Goal: Information Seeking & Learning: Learn about a topic

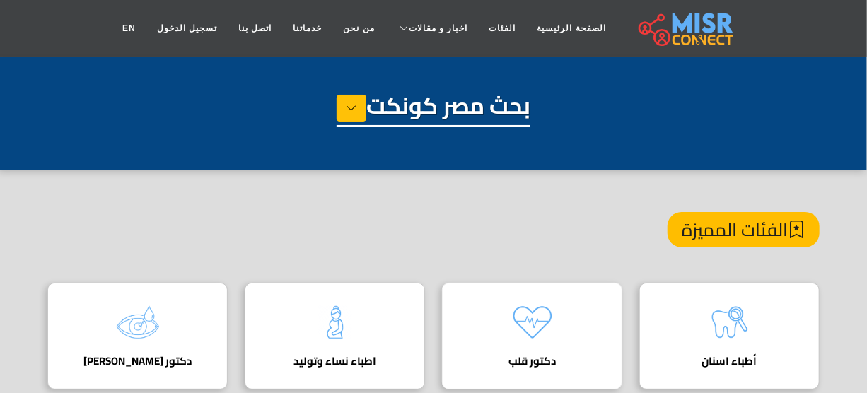
click at [521, 313] on img at bounding box center [532, 322] width 57 height 57
click at [540, 344] on img at bounding box center [532, 322] width 57 height 57
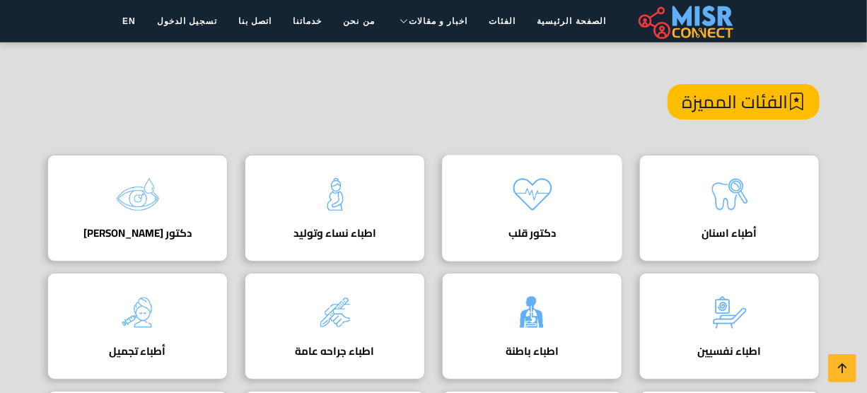
click at [538, 229] on h4 "دكتور قلب" at bounding box center [532, 233] width 137 height 13
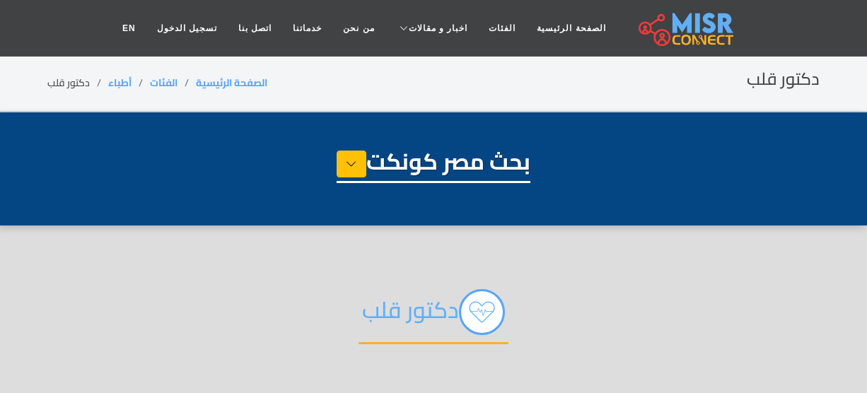
select select "*****"
select select "*********"
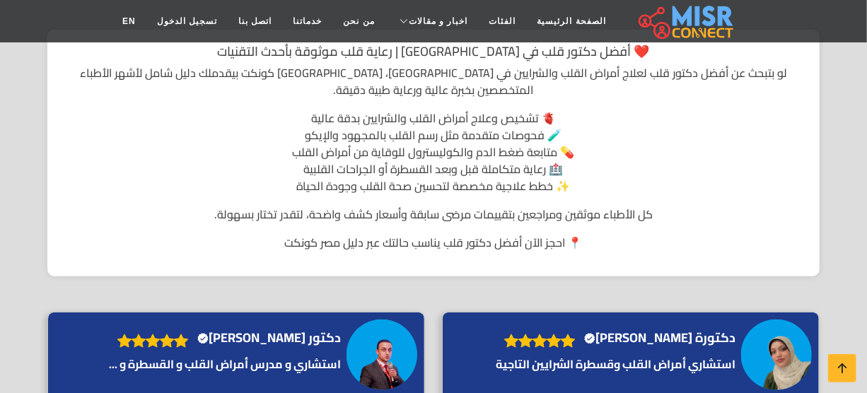
scroll to position [579, 0]
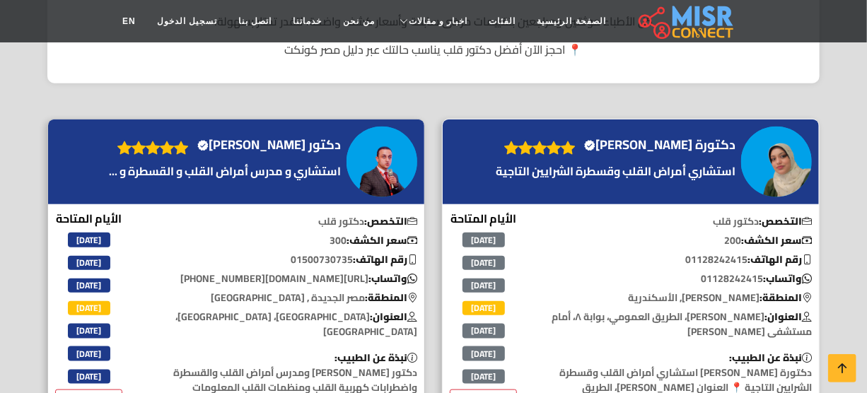
click at [707, 137] on h4 "دكتورة سمر السيد مدني Verified account" at bounding box center [659, 145] width 151 height 16
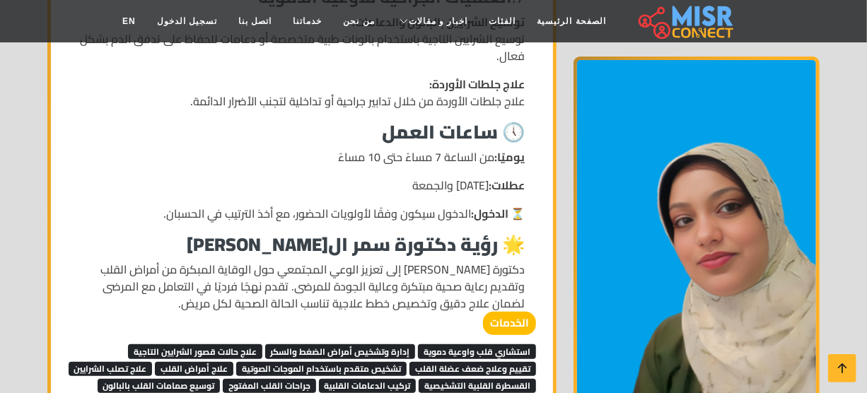
scroll to position [2572, 0]
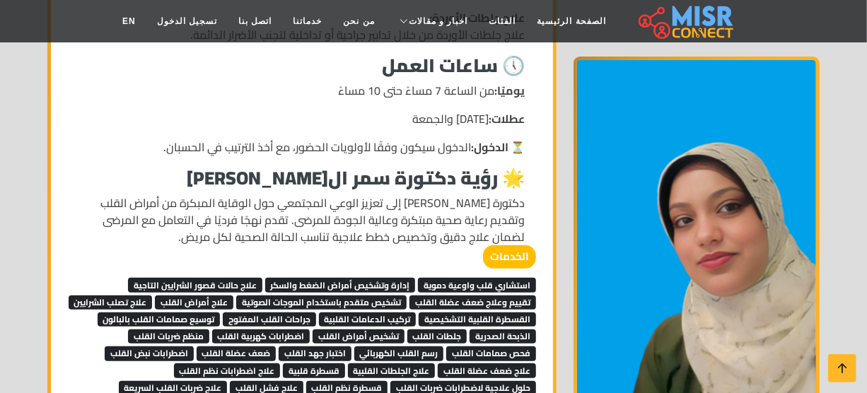
click at [440, 278] on span "استشاري قلب واوعية دموية" at bounding box center [477, 285] width 118 height 14
click at [320, 278] on span "إدارة وتشخيص أمراض الضغط والسكر" at bounding box center [340, 285] width 151 height 14
click at [219, 274] on link "علاج حالات قصور الشرايين التاجية" at bounding box center [195, 284] width 134 height 21
click at [483, 296] on span "تقييم وعلاج ضعف عضلة القلب" at bounding box center [473, 303] width 127 height 14
click at [379, 296] on span "تشخيص متقدم باستخدام الموجات الصوتية" at bounding box center [321, 303] width 171 height 14
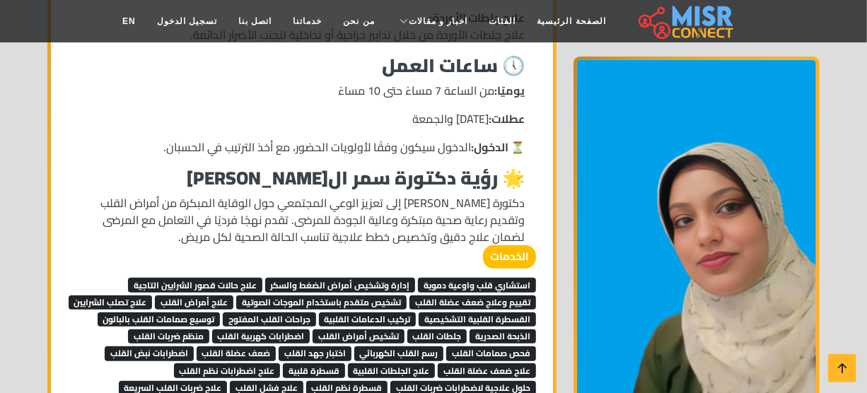
click at [173, 296] on span "علاج أمراض القلب" at bounding box center [194, 303] width 79 height 14
click at [153, 302] on span "علاج تصلب الشرايين" at bounding box center [111, 303] width 84 height 14
click at [419, 313] on span "القسطرة القلبية التشخيصية" at bounding box center [477, 320] width 117 height 14
click at [319, 313] on span "تركيب الدعامات القلبية" at bounding box center [368, 320] width 98 height 14
click at [223, 313] on span "جراحات القلب المفتوح" at bounding box center [269, 320] width 93 height 14
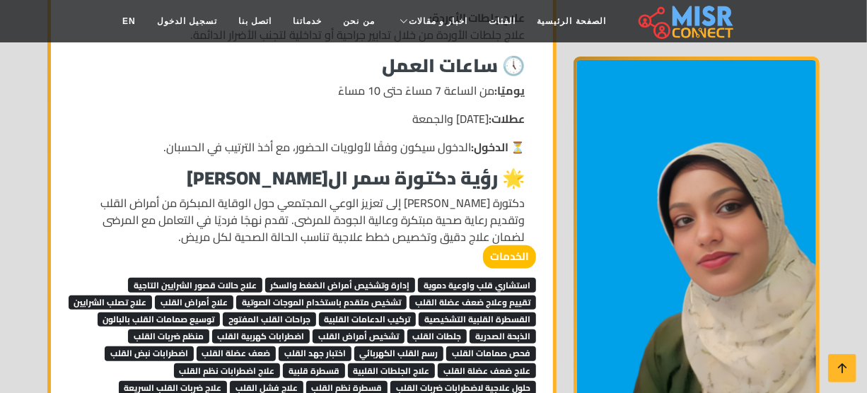
click at [153, 300] on span "علاج تصلب الشرايين" at bounding box center [111, 303] width 84 height 14
click at [431, 313] on span "القسطرة القلبية التشخيصية" at bounding box center [477, 320] width 117 height 14
click at [319, 313] on span "تركيب الدعامات القلبية" at bounding box center [368, 320] width 98 height 14
click at [223, 313] on span "جراحات القلب المفتوح" at bounding box center [269, 320] width 93 height 14
click at [221, 318] on span "توسيع صمامات القلب بالبالون" at bounding box center [159, 320] width 123 height 14
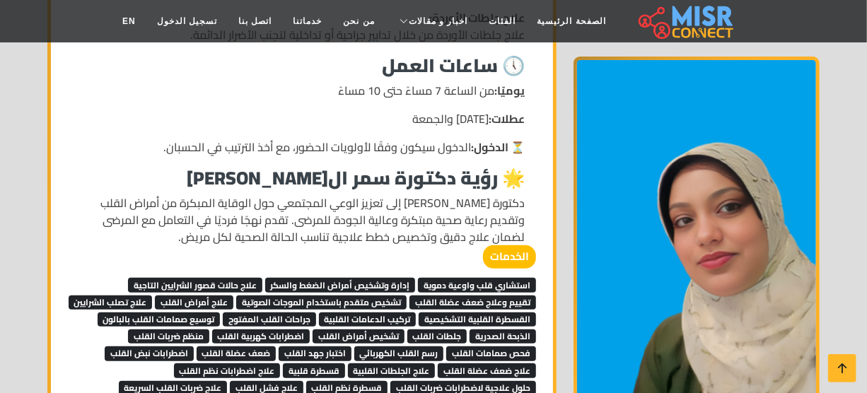
click at [248, 278] on span "علاج حالات قصور الشرايين التاجية" at bounding box center [195, 285] width 134 height 14
click at [475, 296] on span "تقييم وعلاج ضعف عضلة القلب" at bounding box center [473, 303] width 127 height 14
click at [386, 296] on span "تشخيص متقدم باستخدام الموجات الصوتية" at bounding box center [321, 303] width 171 height 14
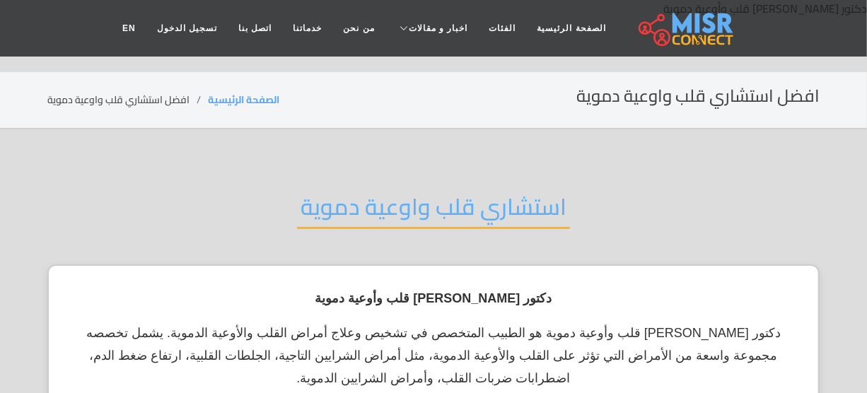
click at [406, 207] on h2 "استشاري قلب واوعية دموية" at bounding box center [433, 211] width 273 height 36
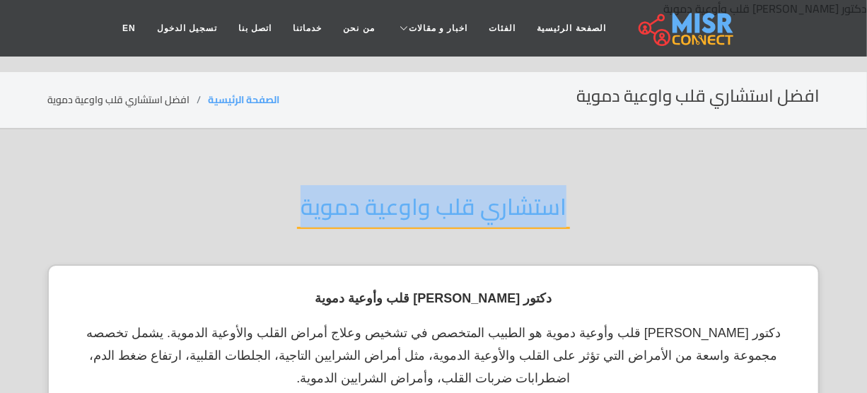
click at [406, 207] on h2 "استشاري قلب واوعية دموية" at bounding box center [433, 211] width 273 height 36
copy div "استشاري قلب واوعية دموية"
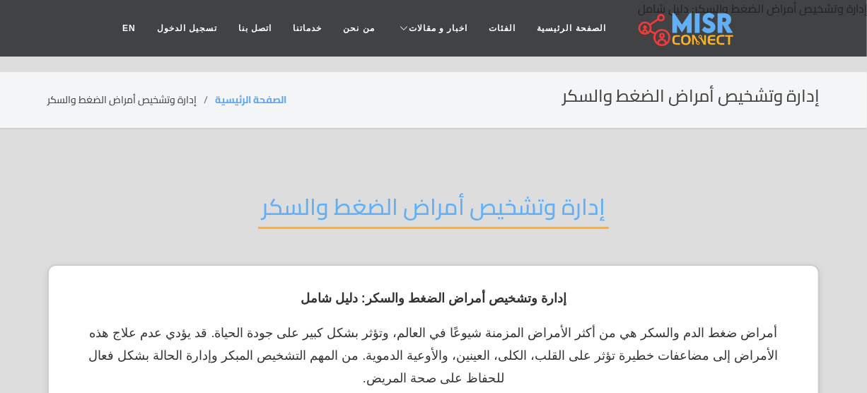
click at [467, 209] on h2 "إدارة وتشخيص أمراض الضغط والسكر" at bounding box center [433, 211] width 351 height 36
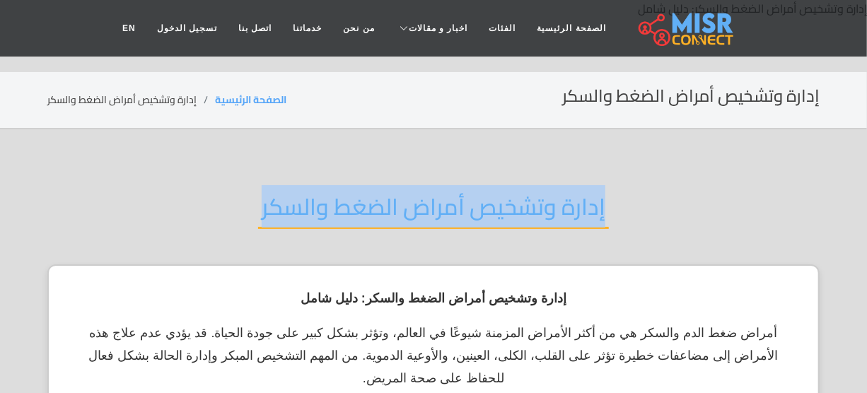
click at [467, 209] on h2 "إدارة وتشخيص أمراض الضغط والسكر" at bounding box center [433, 211] width 351 height 36
copy div "إدارة وتشخيص أمراض الضغط والسكر"
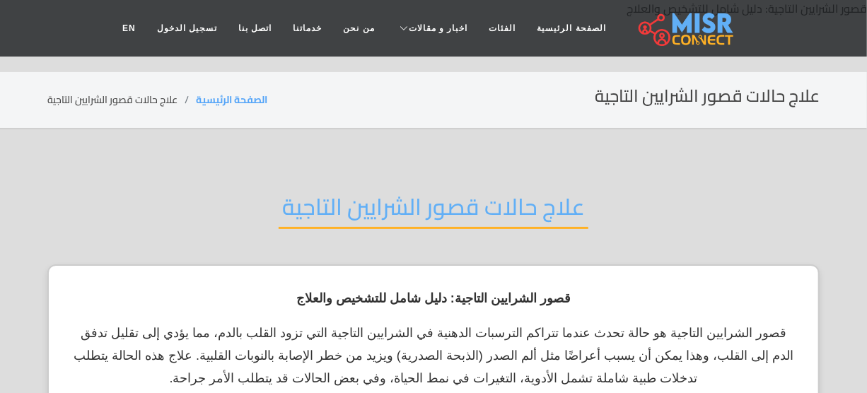
click at [369, 210] on h2 "علاج حالات قصور الشرايين التاجية" at bounding box center [434, 211] width 310 height 36
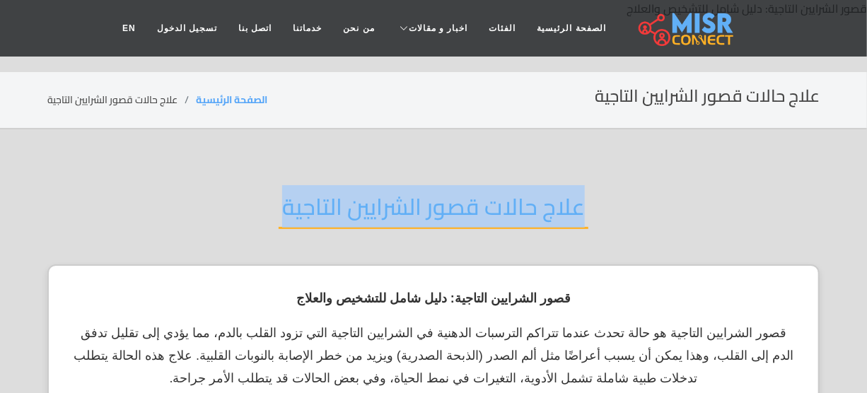
click at [369, 210] on h2 "علاج حالات قصور الشرايين التاجية" at bounding box center [434, 211] width 310 height 36
copy div "علاج حالات قصور الشرايين التاجية"
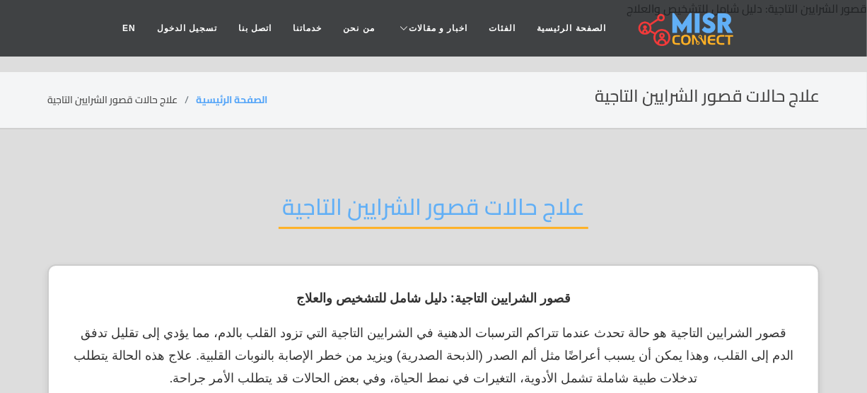
click at [323, 180] on div "علاج حالات قصور الشرايين التاجية" at bounding box center [433, 218] width 772 height 93
drag, startPoint x: 323, startPoint y: 180, endPoint x: 323, endPoint y: 205, distance: 25.5
click at [323, 180] on div "علاج حالات قصور الشرايين التاجية" at bounding box center [433, 218] width 772 height 93
click at [320, 204] on h2 "علاج حالات قصور الشرايين التاجية" at bounding box center [434, 211] width 310 height 36
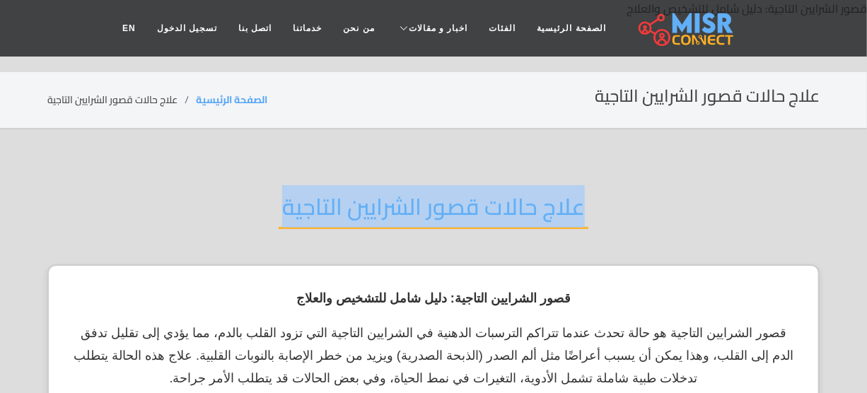
click at [320, 204] on h2 "علاج حالات قصور الشرايين التاجية" at bounding box center [434, 211] width 310 height 36
copy div "علاج حالات قصور الشرايين التاجية"
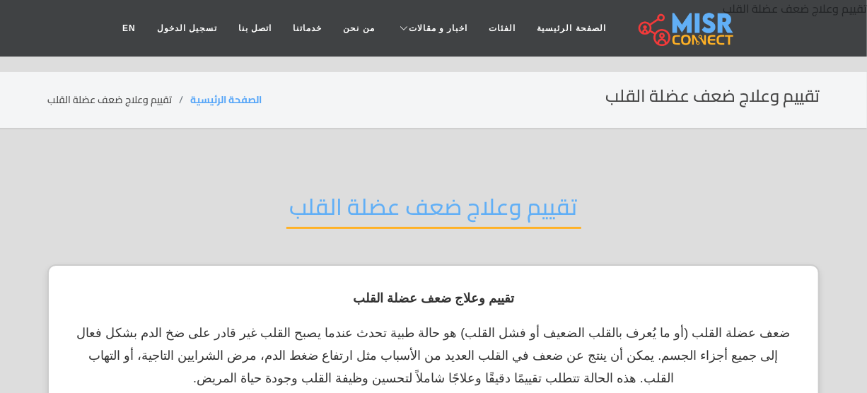
click at [488, 199] on h2 "تقييم وعلاج ضعف عضلة القلب" at bounding box center [433, 211] width 295 height 36
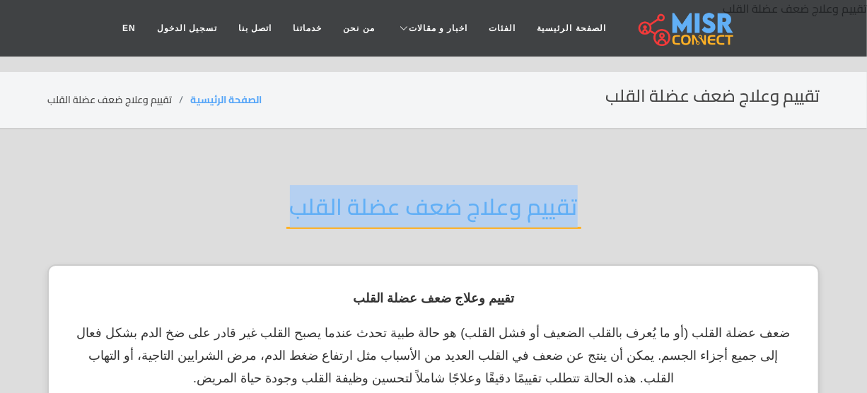
click at [488, 199] on h2 "تقييم وعلاج ضعف عضلة القلب" at bounding box center [433, 211] width 295 height 36
copy div "تقييم وعلاج ضعف عضلة القلب"
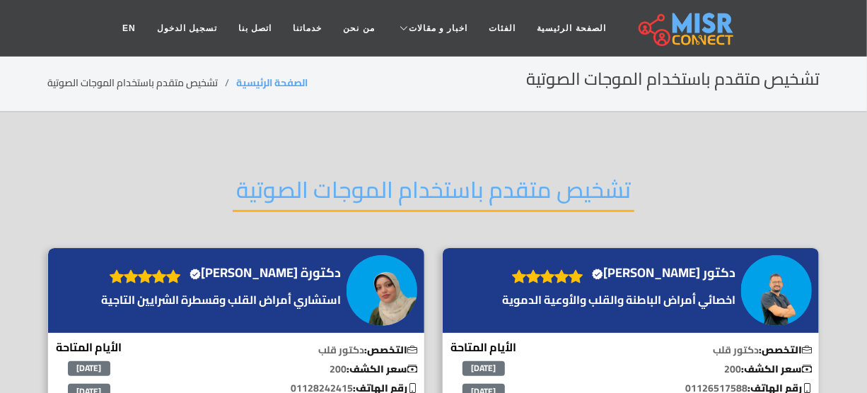
click at [389, 184] on h2 "تشخيص متقدم باستخدام الموجات الصوتية" at bounding box center [434, 194] width 402 height 36
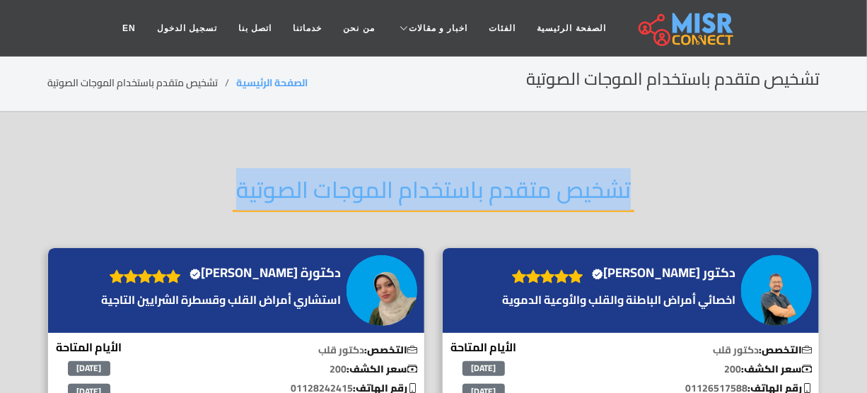
click at [389, 184] on h2 "تشخيص متقدم باستخدام الموجات الصوتية" at bounding box center [434, 194] width 402 height 36
copy div "تشخيص متقدم باستخدام الموجات الصوتية"
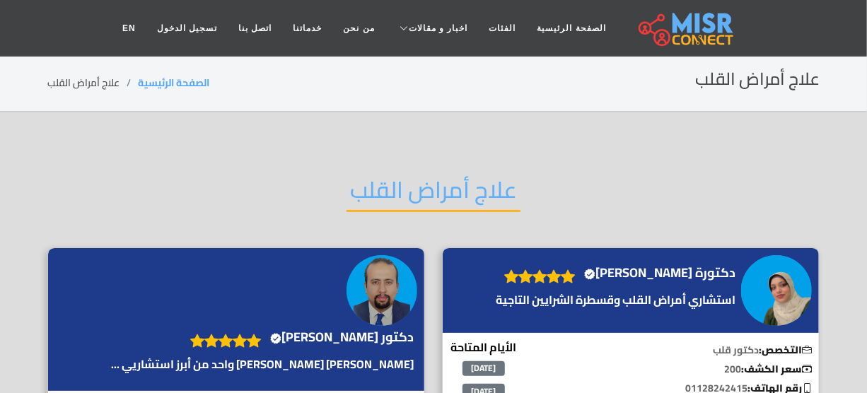
click at [470, 193] on h2 "علاج أمراض القلب" at bounding box center [434, 194] width 174 height 36
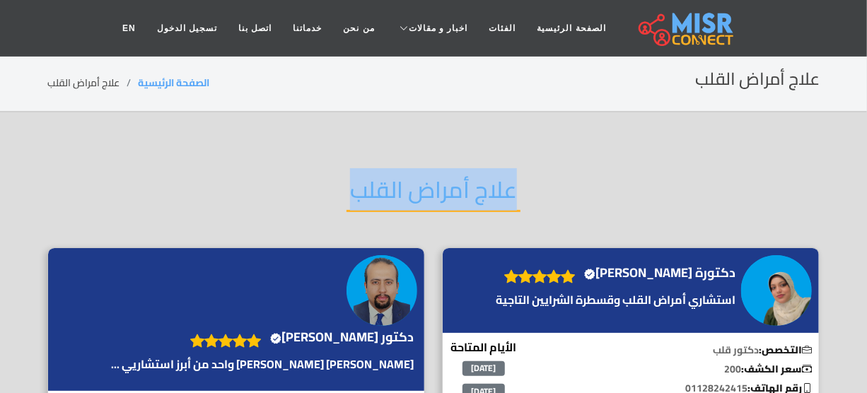
click at [470, 193] on h2 "علاج أمراض القلب" at bounding box center [434, 194] width 174 height 36
copy div "علاج أمراض القلب"
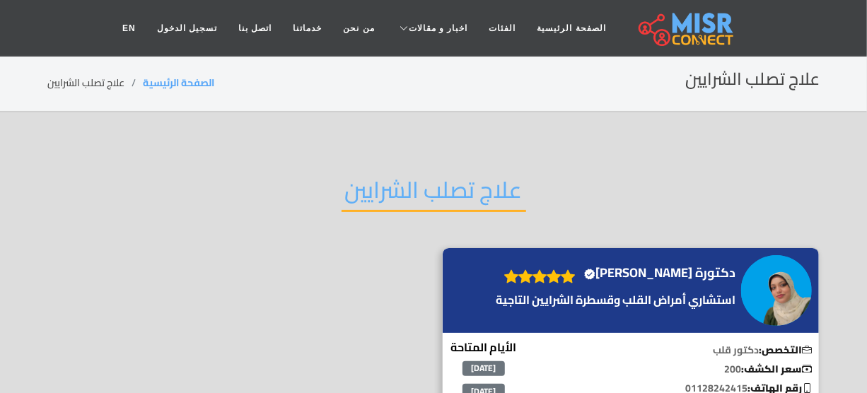
click at [405, 201] on h2 "علاج تصلب الشرايين" at bounding box center [434, 194] width 185 height 36
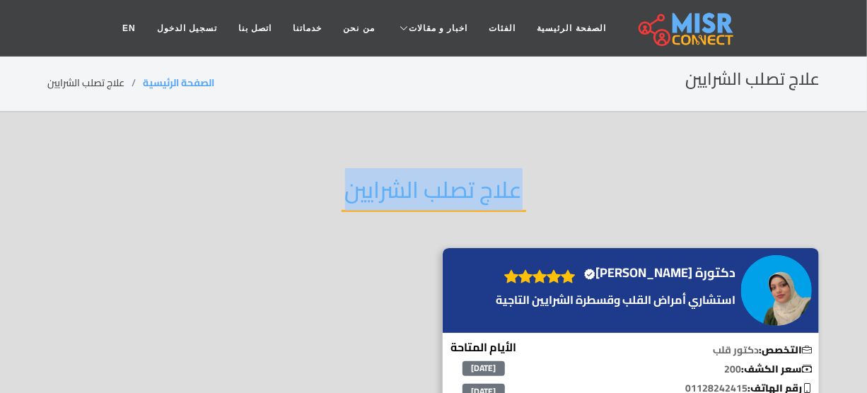
click at [405, 201] on h2 "علاج تصلب الشرايين" at bounding box center [434, 194] width 185 height 36
copy div "علاج تصلب الشرايين"
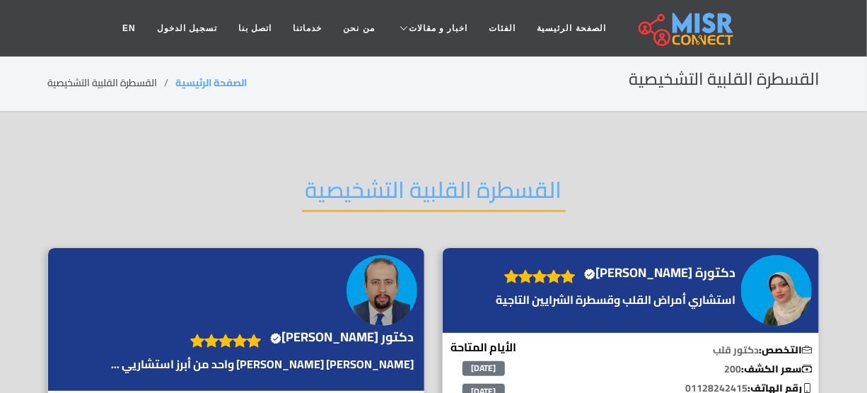
click at [390, 185] on h2 "القسطرة القلبية التشخيصية" at bounding box center [434, 194] width 264 height 36
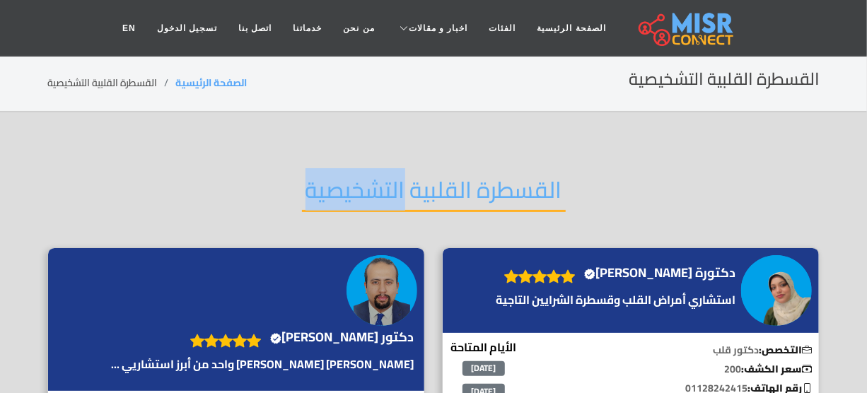
click at [390, 185] on h2 "القسطرة القلبية التشخيصية" at bounding box center [434, 194] width 264 height 36
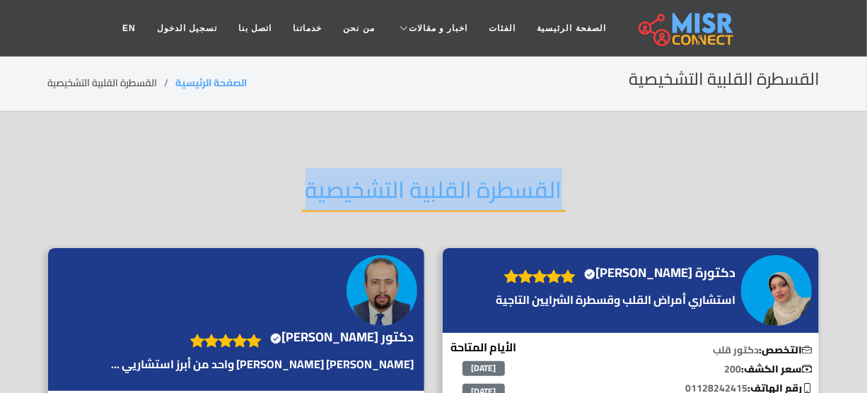
click at [390, 185] on h2 "القسطرة القلبية التشخيصية" at bounding box center [434, 194] width 264 height 36
copy div "القسطرة القلبية التشخيصية"
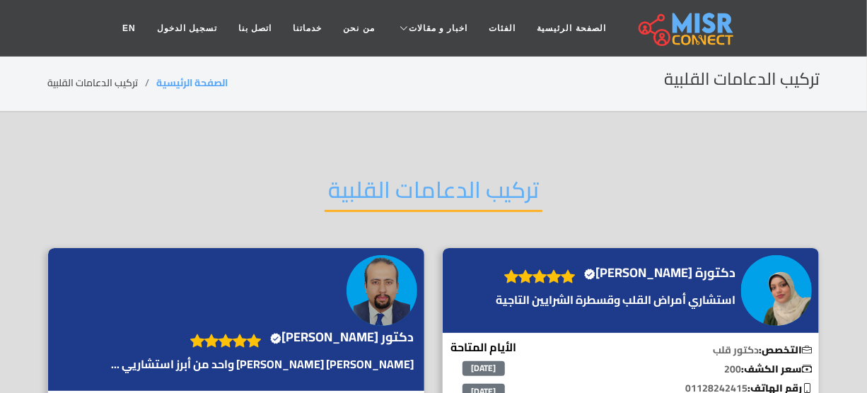
click at [425, 192] on h2 "تركيب الدعامات القلبية" at bounding box center [434, 194] width 218 height 36
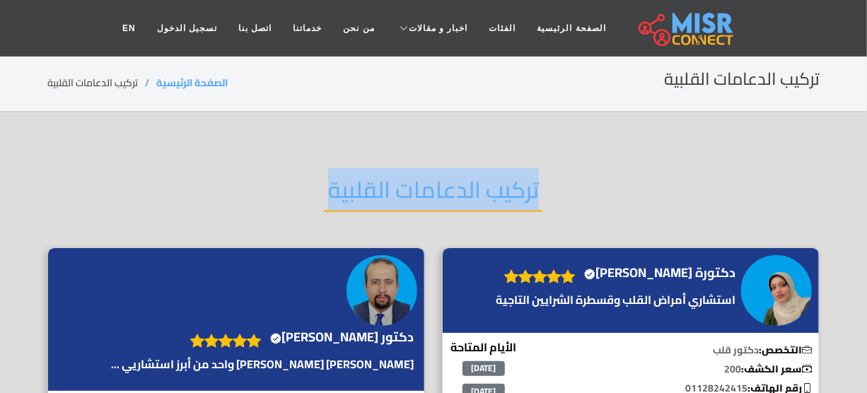
click at [425, 192] on h2 "تركيب الدعامات القلبية" at bounding box center [434, 194] width 218 height 36
copy div "تركيب الدعامات القلبية"
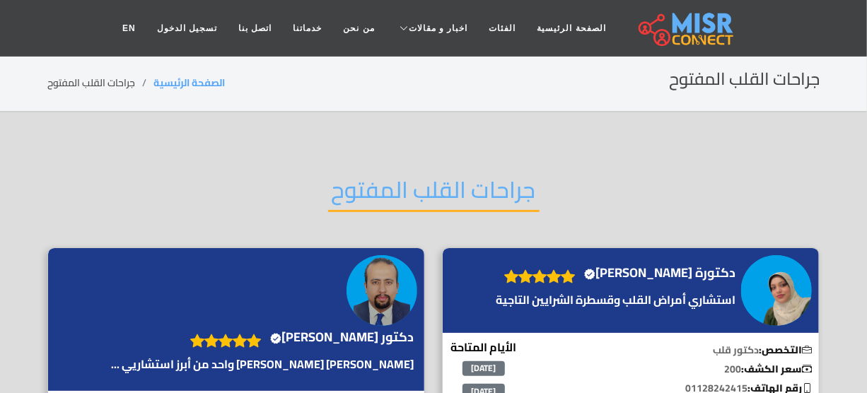
drag, startPoint x: 361, startPoint y: 178, endPoint x: 369, endPoint y: 194, distance: 17.7
click at [361, 178] on h2 "جراحات القلب المفتوح" at bounding box center [433, 194] width 211 height 36
click at [369, 194] on h2 "جراحات القلب المفتوح" at bounding box center [433, 194] width 211 height 36
click at [369, 195] on h2 "جراحات القلب المفتوح" at bounding box center [433, 194] width 211 height 36
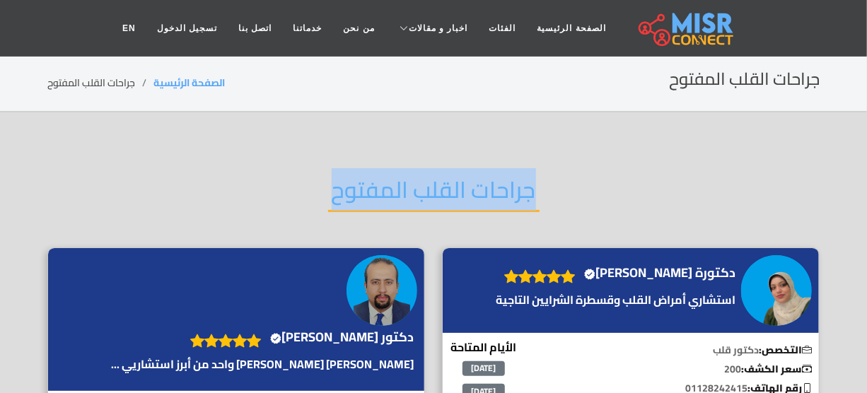
click at [369, 195] on h2 "جراحات القلب المفتوح" at bounding box center [433, 194] width 211 height 36
copy div "جراحات القلب المفتوح"
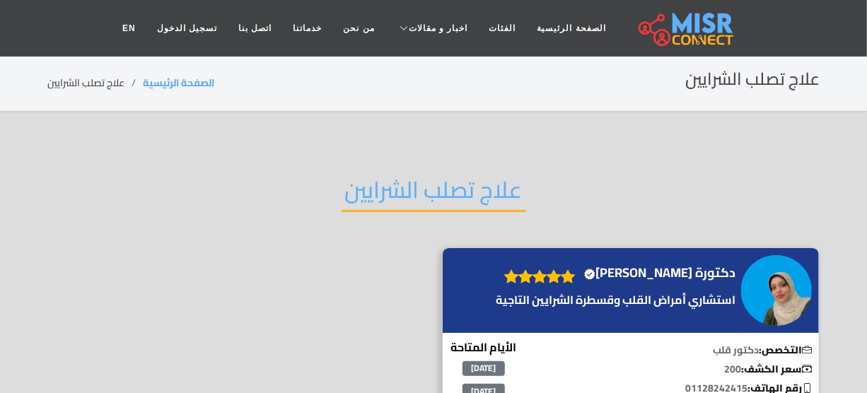
click at [382, 196] on h2 "علاج تصلب الشرايين" at bounding box center [434, 194] width 185 height 36
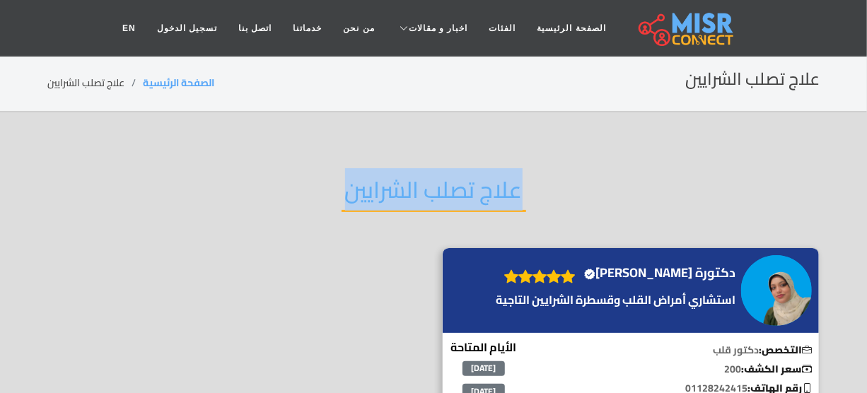
click at [382, 196] on h2 "علاج تصلب الشرايين" at bounding box center [434, 194] width 185 height 36
copy div "علاج تصلب الشرايين"
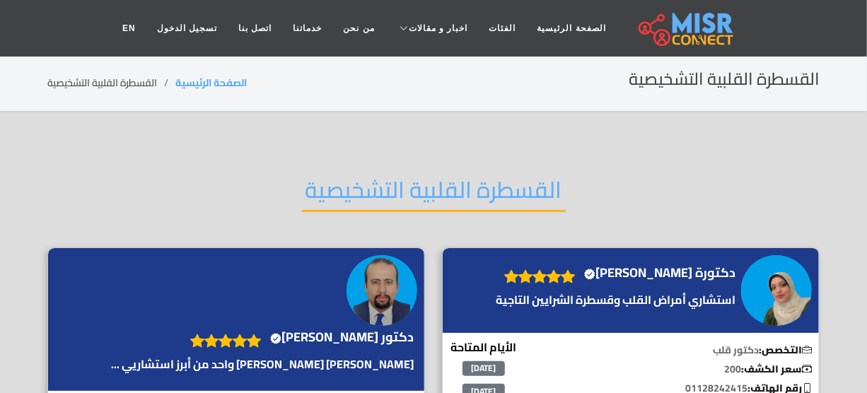
click at [379, 189] on h2 "القسطرة القلبية التشخيصية" at bounding box center [434, 194] width 264 height 36
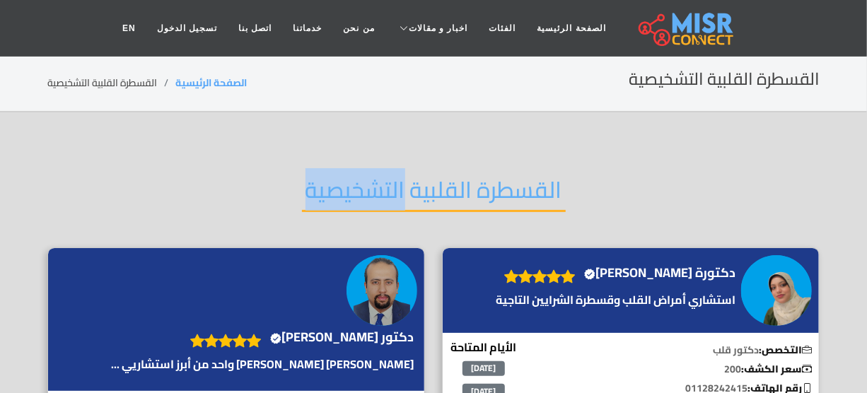
click at [379, 189] on h2 "القسطرة القلبية التشخيصية" at bounding box center [434, 194] width 264 height 36
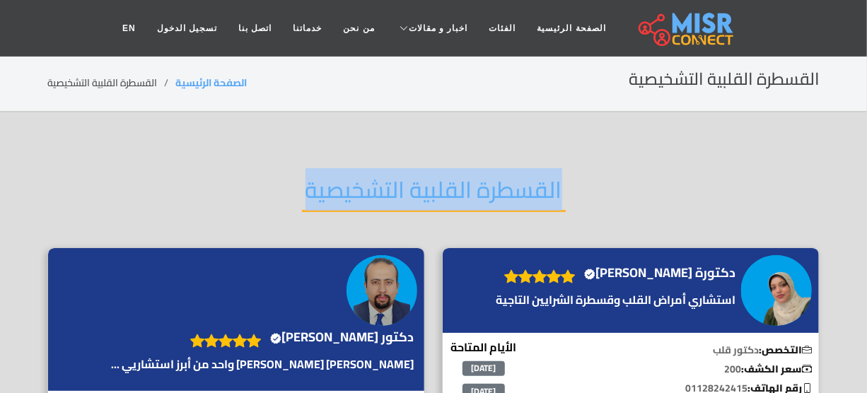
click at [379, 189] on h2 "القسطرة القلبية التشخيصية" at bounding box center [434, 194] width 264 height 36
copy div "القسطرة القلبية التشخيصية"
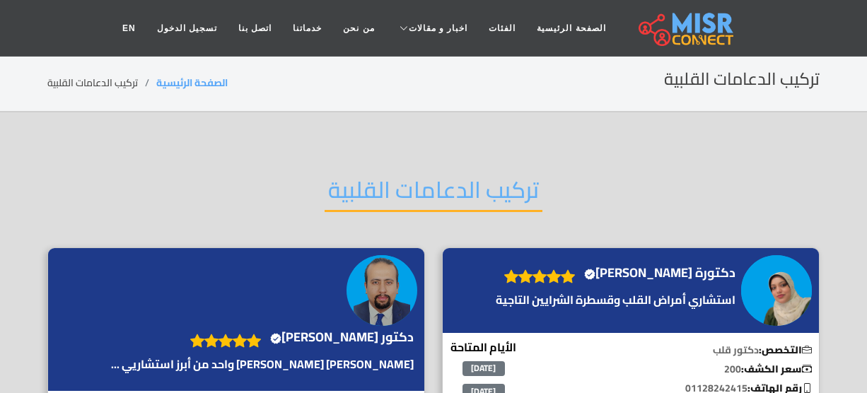
click at [412, 176] on h2 "تركيب الدعامات القلبية" at bounding box center [434, 194] width 218 height 36
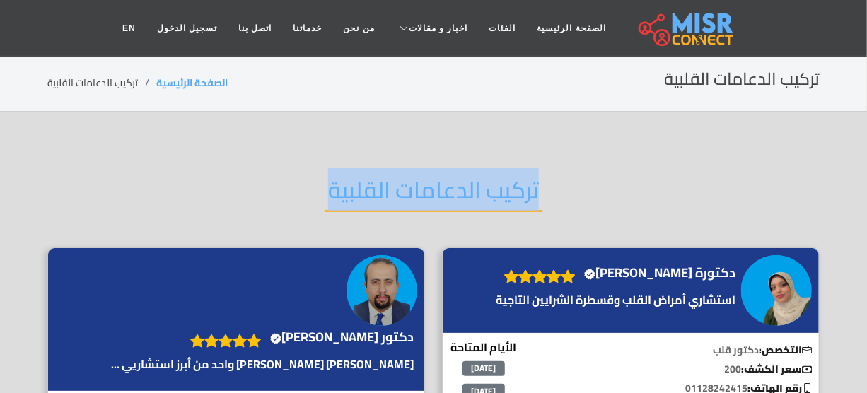
click at [412, 176] on h2 "تركيب الدعامات القلبية" at bounding box center [434, 194] width 218 height 36
copy div "تركيب الدعامات القلبية"
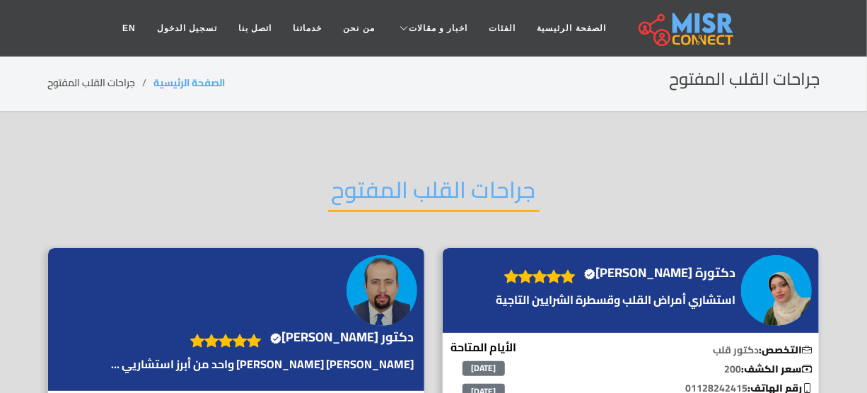
click at [438, 195] on h2 "جراحات القلب المفتوح" at bounding box center [433, 194] width 211 height 36
drag, startPoint x: 0, startPoint y: 0, endPoint x: 438, endPoint y: 195, distance: 479.1
click at [438, 195] on h2 "جراحات القلب المفتوح" at bounding box center [433, 194] width 211 height 36
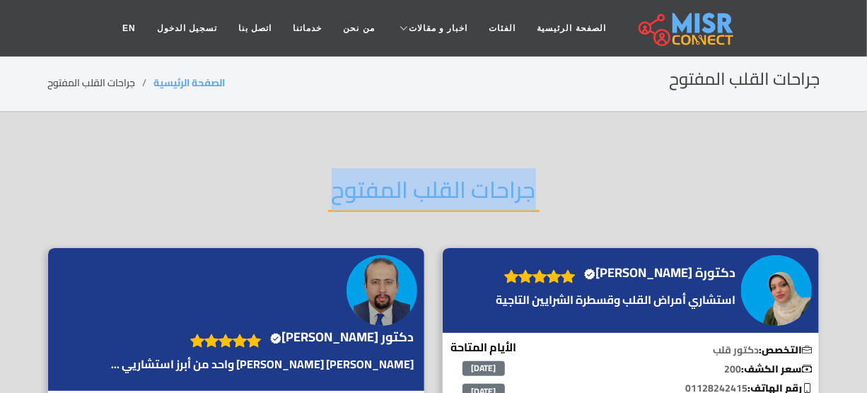
click at [438, 195] on h2 "جراحات القلب المفتوح" at bounding box center [433, 194] width 211 height 36
copy div "جراحات القلب المفتوح"
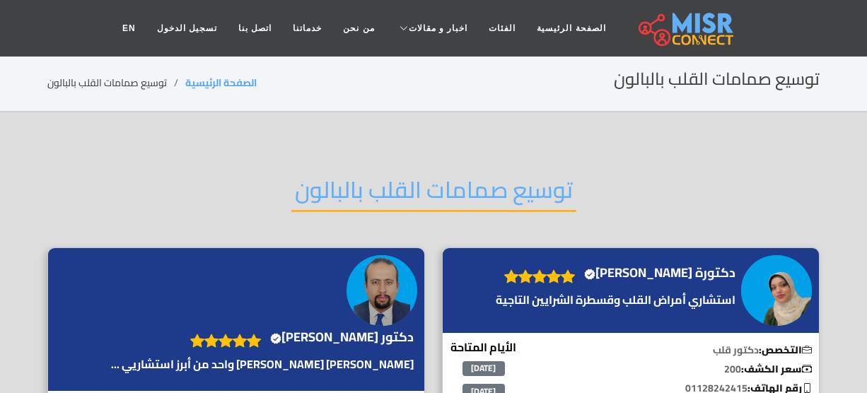
click at [446, 191] on h2 "توسيع صمامات القلب بالبالون" at bounding box center [433, 194] width 285 height 36
drag, startPoint x: 0, startPoint y: 0, endPoint x: 446, endPoint y: 191, distance: 485.5
click at [446, 191] on h2 "توسيع صمامات القلب بالبالون" at bounding box center [433, 194] width 285 height 36
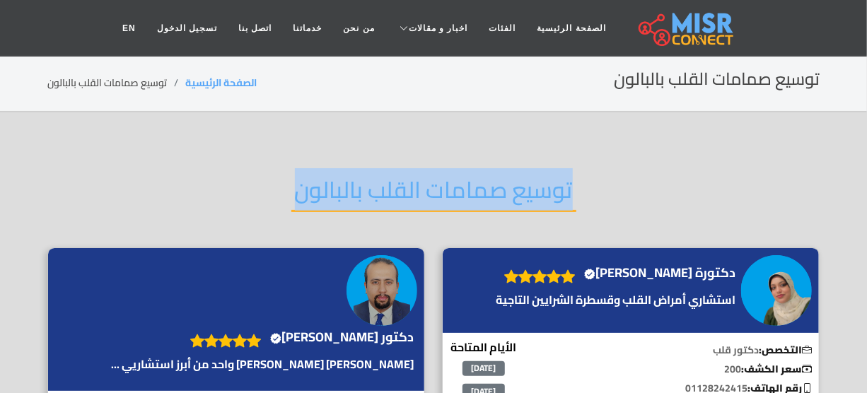
click at [446, 191] on h2 "توسيع صمامات القلب بالبالون" at bounding box center [433, 194] width 285 height 36
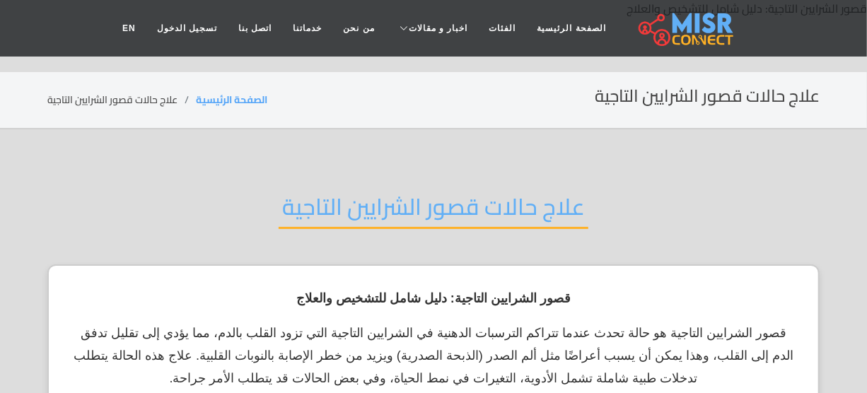
drag, startPoint x: 417, startPoint y: 187, endPoint x: 417, endPoint y: 230, distance: 42.4
click at [417, 193] on h2 "علاج حالات قصور الشرايين التاجية" at bounding box center [434, 211] width 310 height 36
drag, startPoint x: 418, startPoint y: 230, endPoint x: 418, endPoint y: 216, distance: 13.4
click at [418, 230] on div "علاج حالات قصور الشرايين التاجية" at bounding box center [433, 218] width 772 height 93
click at [418, 216] on h2 "علاج حالات قصور الشرايين التاجية" at bounding box center [434, 211] width 310 height 36
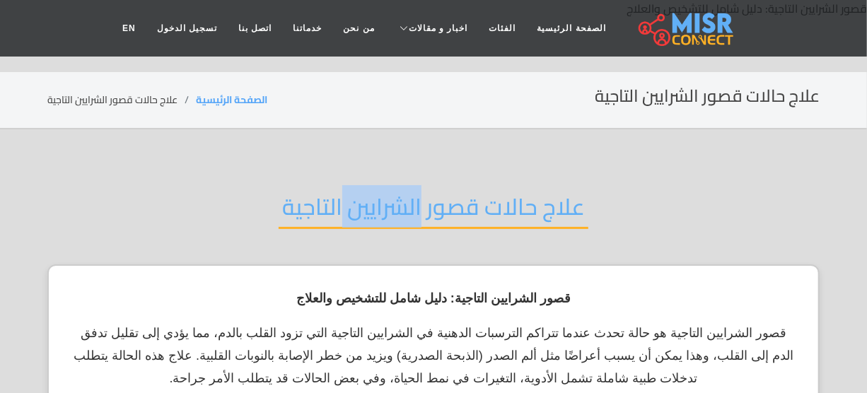
click at [418, 216] on h2 "علاج حالات قصور الشرايين التاجية" at bounding box center [434, 211] width 310 height 36
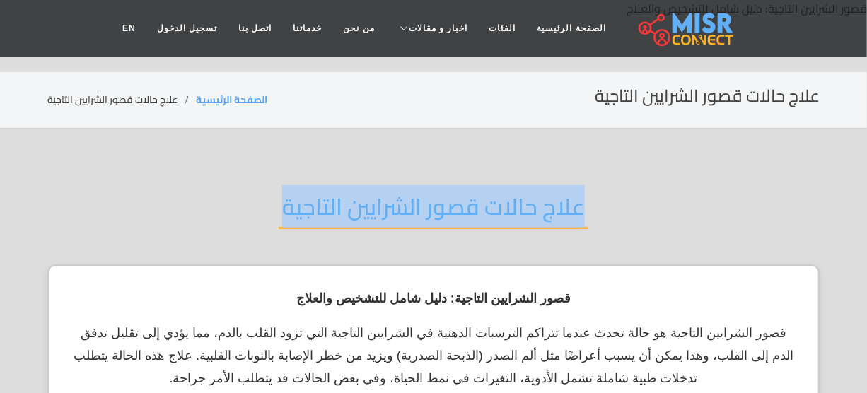
click at [418, 216] on h2 "علاج حالات قصور الشرايين التاجية" at bounding box center [434, 211] width 310 height 36
copy div "علاج حالات قصور الشرايين التاجية"
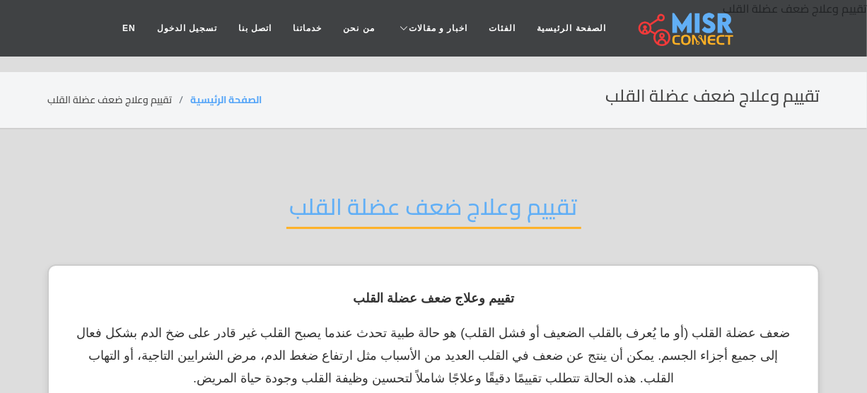
click at [439, 206] on h2 "تقييم وعلاج ضعف عضلة القلب" at bounding box center [433, 211] width 295 height 36
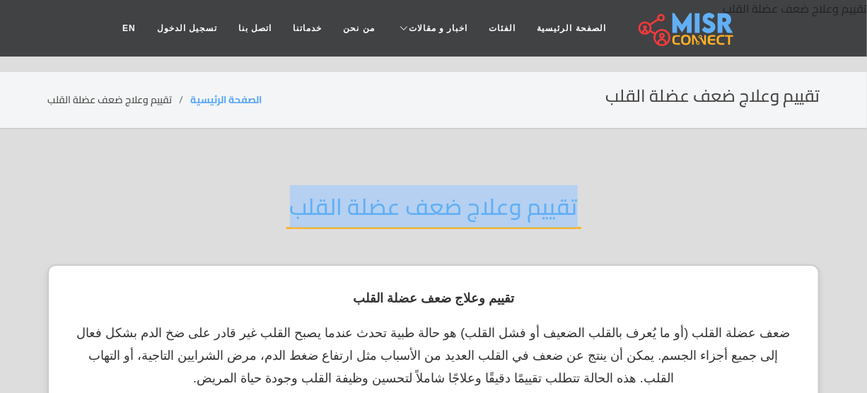
click at [439, 206] on h2 "تقييم وعلاج ضعف عضلة القلب" at bounding box center [433, 211] width 295 height 36
copy div "تقييم وعلاج ضعف عضلة القلب"
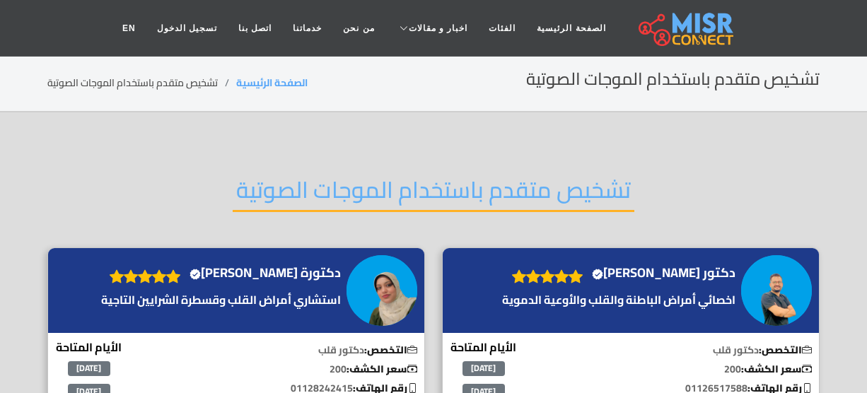
click at [403, 193] on h2 "تشخيص متقدم باستخدام الموجات الصوتية" at bounding box center [434, 194] width 402 height 36
drag, startPoint x: 0, startPoint y: 0, endPoint x: 403, endPoint y: 193, distance: 447.0
click at [403, 193] on h2 "تشخيص متقدم باستخدام الموجات الصوتية" at bounding box center [434, 194] width 402 height 36
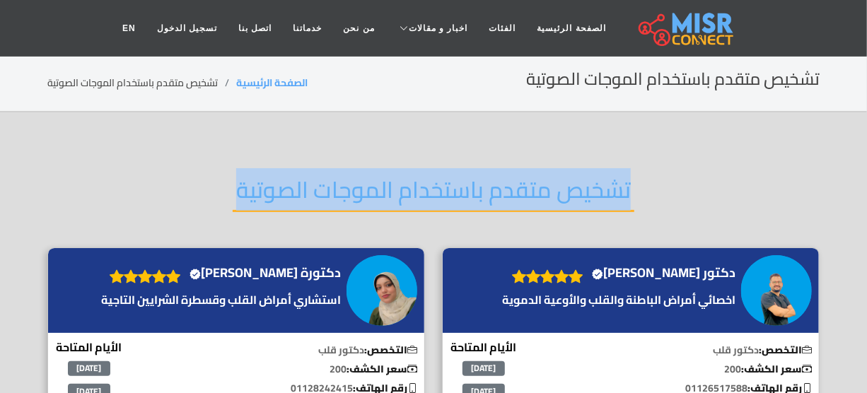
click at [403, 193] on h2 "تشخيص متقدم باستخدام الموجات الصوتية" at bounding box center [434, 194] width 402 height 36
copy div "تشخيص متقدم باستخدام الموجات الصوتية"
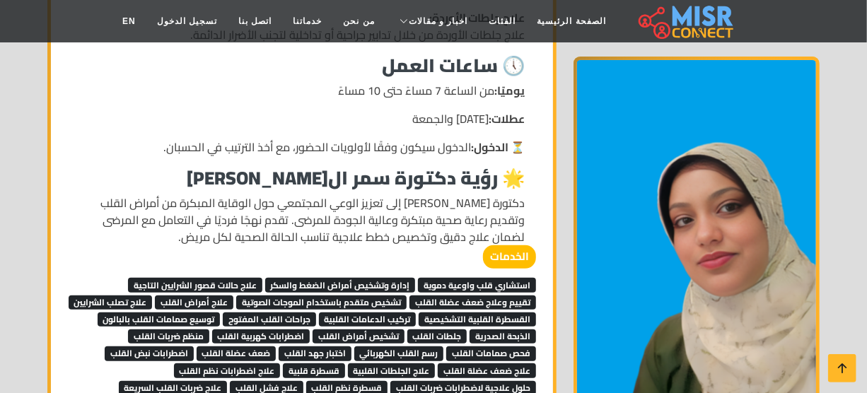
scroll to position [2572, 0]
click at [480, 278] on span "استشاري قلب واوعية دموية" at bounding box center [477, 285] width 118 height 14
click at [214, 278] on span "علاج حالات قصور الشرايين التاجية" at bounding box center [195, 285] width 134 height 14
click at [153, 298] on span "علاج تصلب الشرايين" at bounding box center [111, 303] width 84 height 14
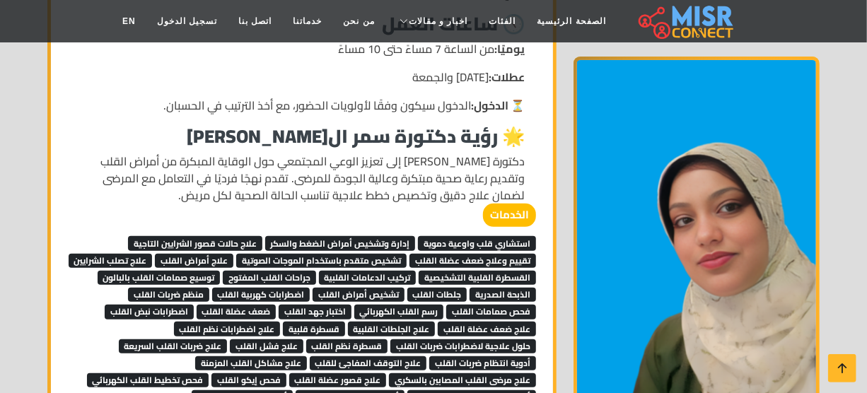
scroll to position [2636, 0]
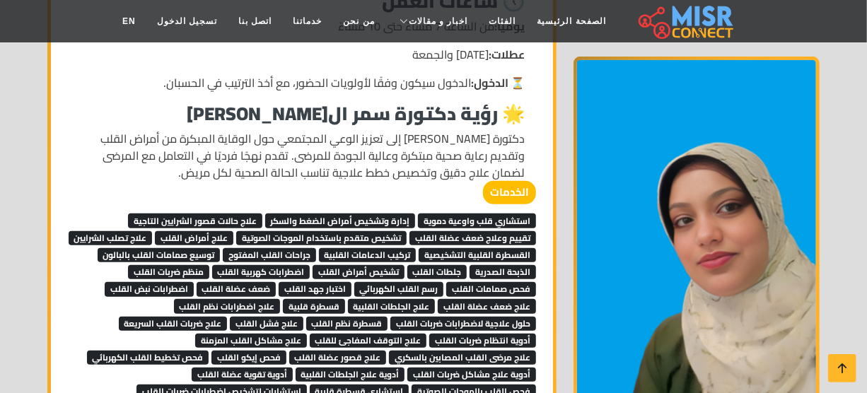
click at [419, 248] on span "القسطرة القلبية التشخيصية" at bounding box center [477, 255] width 117 height 14
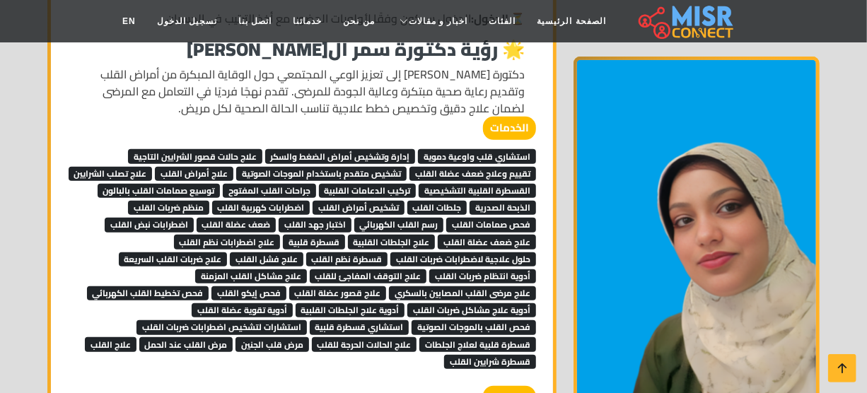
drag, startPoint x: 168, startPoint y: 182, endPoint x: 151, endPoint y: 190, distance: 19.0
click at [279, 218] on span "اختبار جهد القلب" at bounding box center [315, 225] width 73 height 14
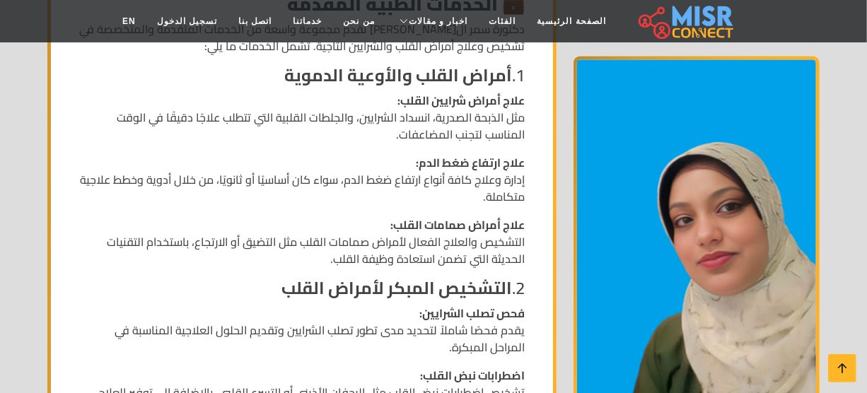
scroll to position [1350, 0]
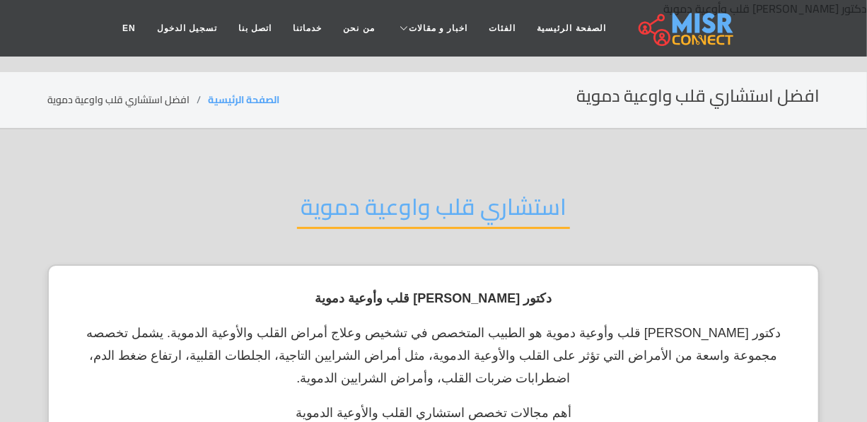
click at [488, 221] on h2 "استشاري قلب واوعية دموية" at bounding box center [433, 211] width 273 height 36
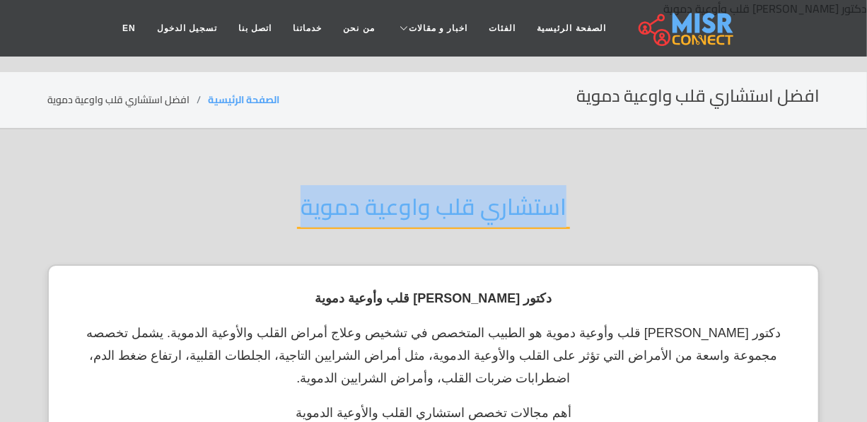
click at [488, 221] on h2 "استشاري قلب واوعية دموية" at bounding box center [433, 211] width 273 height 36
copy div "استشاري قلب واوعية دموية"
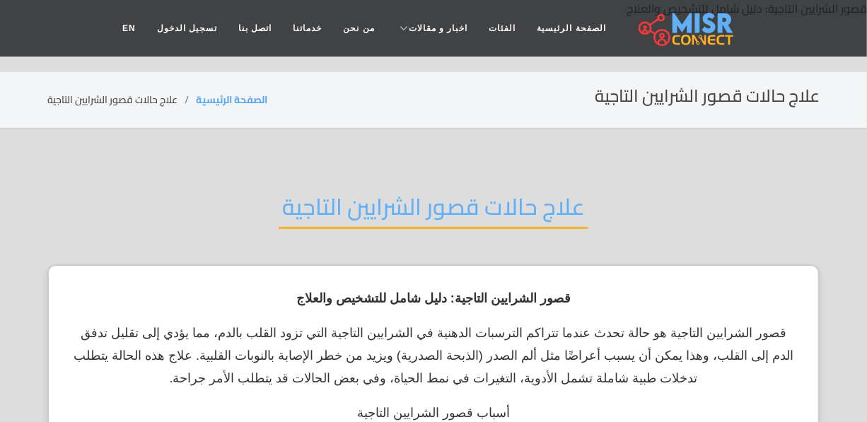
click at [428, 197] on h2 "علاج حالات قصور الشرايين التاجية" at bounding box center [434, 211] width 310 height 36
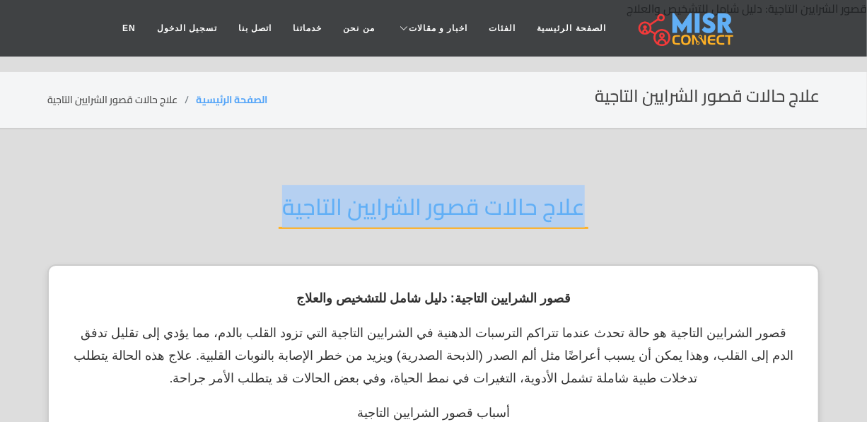
click at [428, 197] on h2 "علاج حالات قصور الشرايين التاجية" at bounding box center [434, 211] width 310 height 36
copy div "علاج حالات قصور الشرايين التاجية"
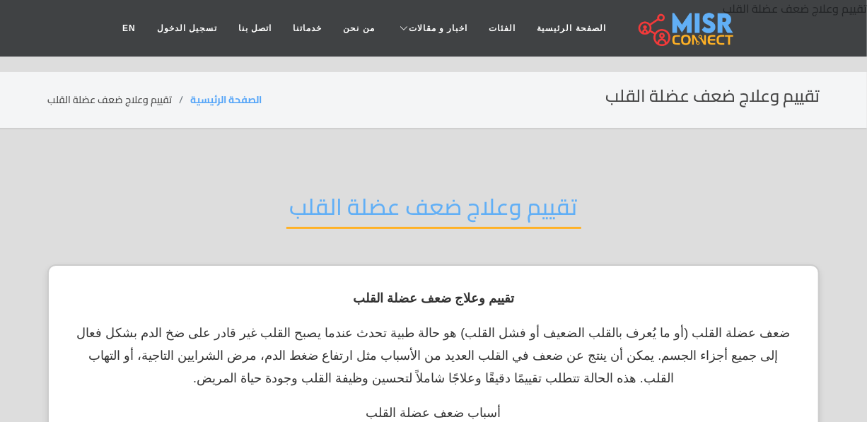
click at [439, 232] on div "تقييم وعلاج ضعف عضلة القلب" at bounding box center [433, 218] width 772 height 93
click at [441, 218] on h2 "تقييم وعلاج ضعف عضلة القلب" at bounding box center [433, 211] width 295 height 36
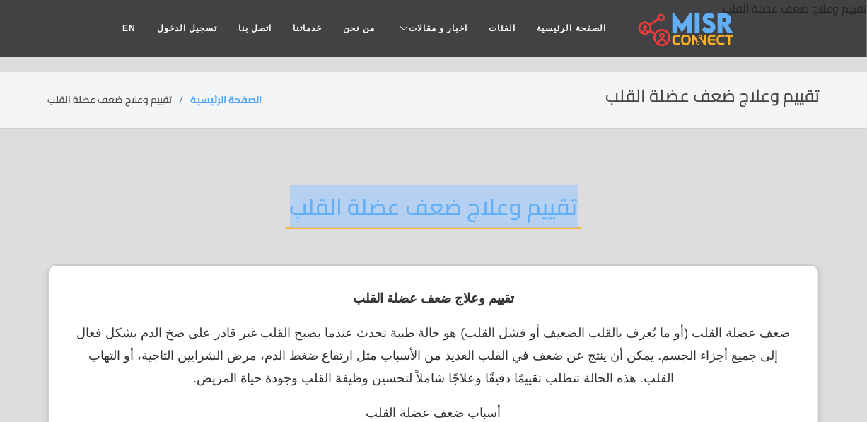
click at [441, 218] on h2 "تقييم وعلاج ضعف عضلة القلب" at bounding box center [433, 211] width 295 height 36
copy div "تقييم وعلاج ضعف عضلة القلب"
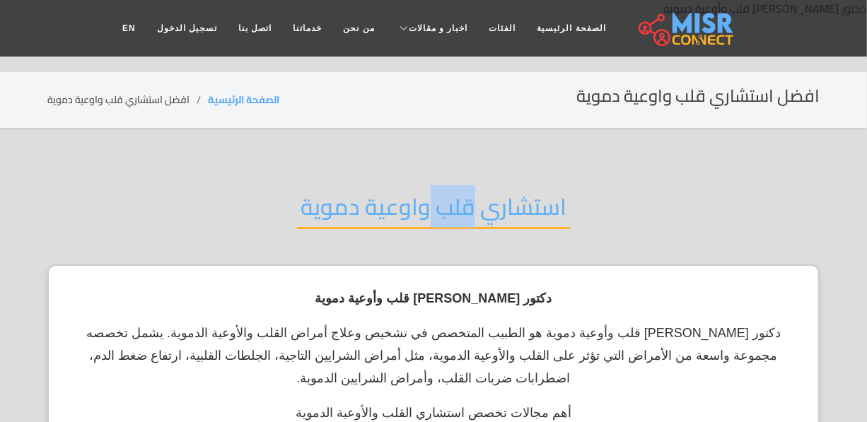
click at [458, 193] on h2 "استشاري قلب واوعية دموية" at bounding box center [433, 211] width 273 height 36
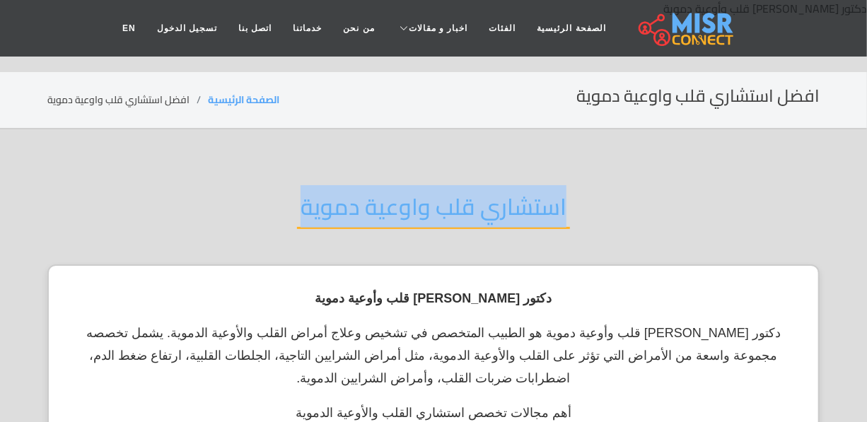
drag, startPoint x: 0, startPoint y: 0, endPoint x: 458, endPoint y: 191, distance: 495.9
click at [458, 193] on h2 "استشاري قلب واوعية دموية" at bounding box center [433, 211] width 273 height 36
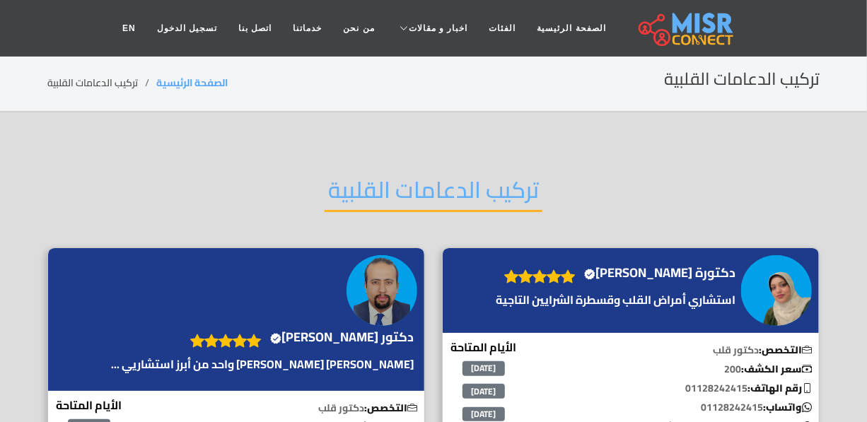
click at [366, 180] on h2 "تركيب الدعامات القلبية" at bounding box center [434, 194] width 218 height 36
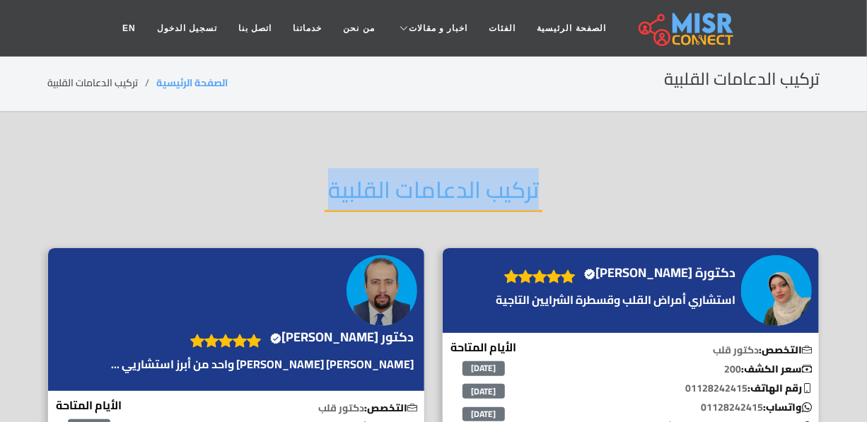
click at [366, 180] on h2 "تركيب الدعامات القلبية" at bounding box center [434, 194] width 218 height 36
copy div "تركيب الدعامات القلبية"
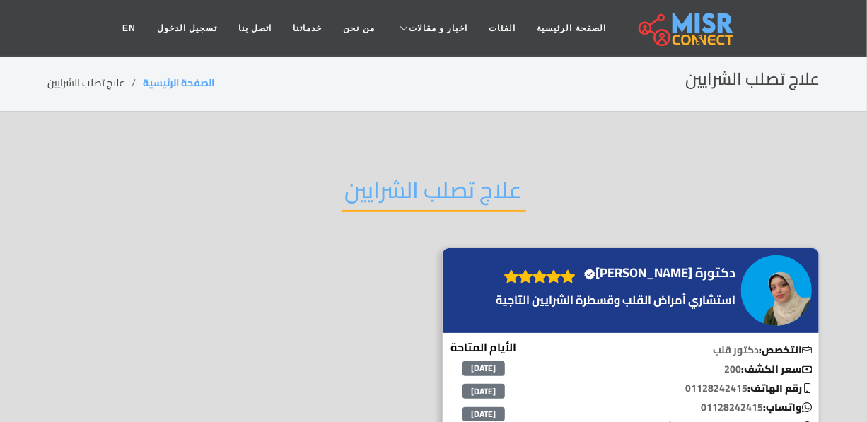
click at [456, 186] on h2 "علاج تصلب الشرايين" at bounding box center [434, 194] width 185 height 36
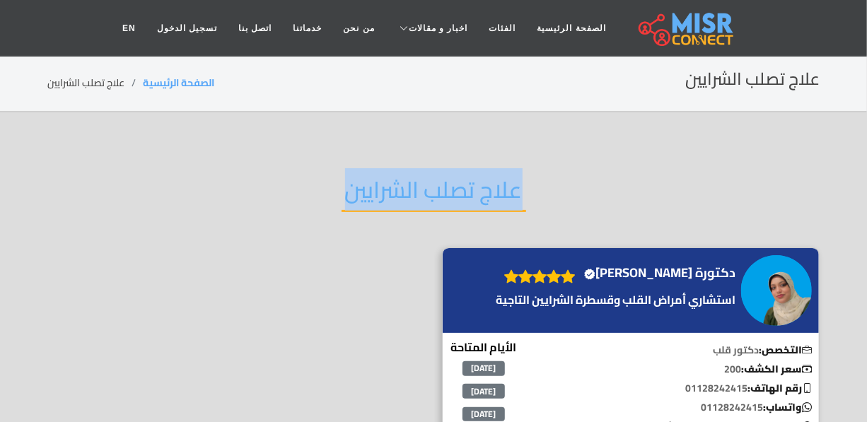
click at [456, 186] on h2 "علاج تصلب الشرايين" at bounding box center [434, 194] width 185 height 36
copy div "علاج تصلب الشرايين"
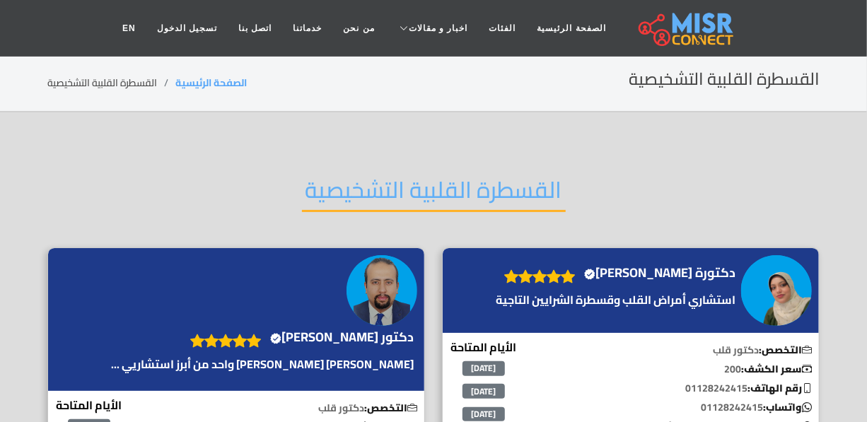
click at [371, 162] on div "القسطرة القلبية التشخيصية" at bounding box center [433, 201] width 772 height 93
click at [375, 184] on h2 "القسطرة القلبية التشخيصية" at bounding box center [434, 194] width 264 height 36
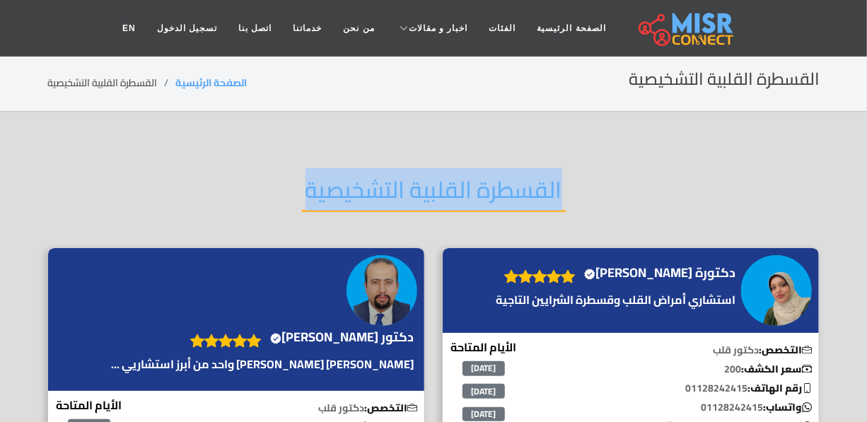
click at [375, 184] on h2 "القسطرة القلبية التشخيصية" at bounding box center [434, 194] width 264 height 36
copy div "القسطرة القلبية التشخيصية"
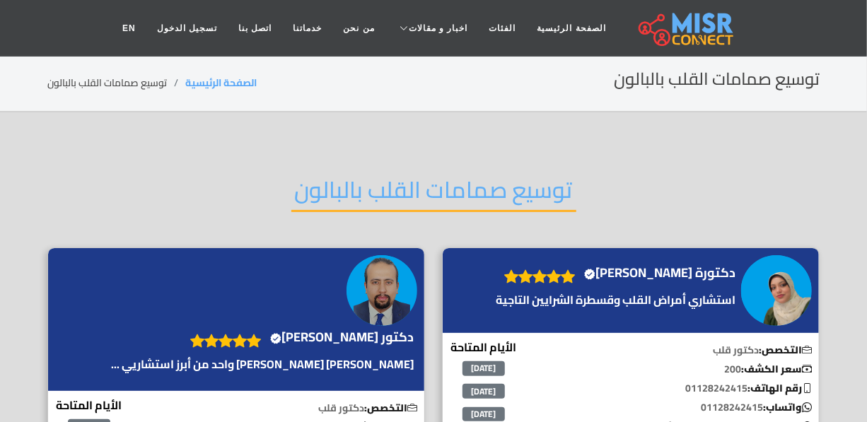
click at [409, 189] on h2 "توسيع صمامات القلب بالبالون" at bounding box center [433, 194] width 285 height 36
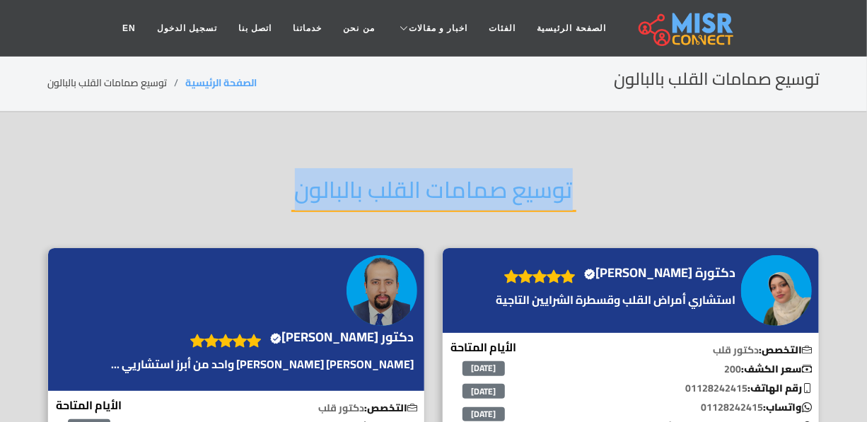
click at [409, 189] on h2 "توسيع صمامات القلب بالبالون" at bounding box center [433, 194] width 285 height 36
copy div "توسيع صمامات القلب بالبالون"
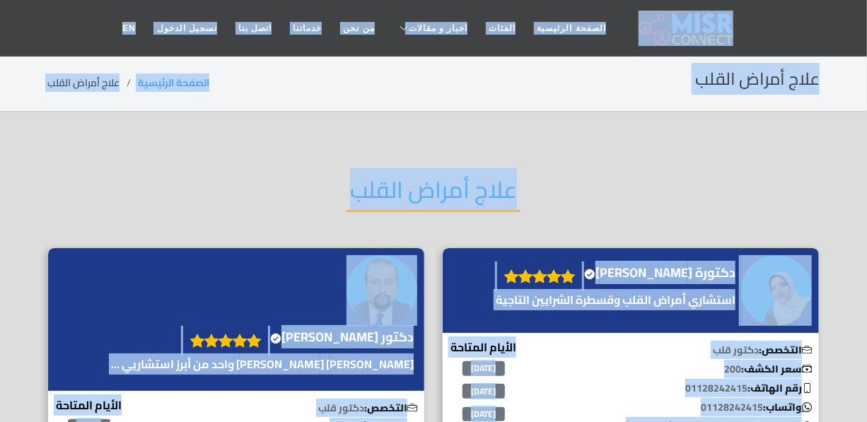
click at [482, 187] on h2 "علاج أمراض القلب" at bounding box center [434, 194] width 174 height 36
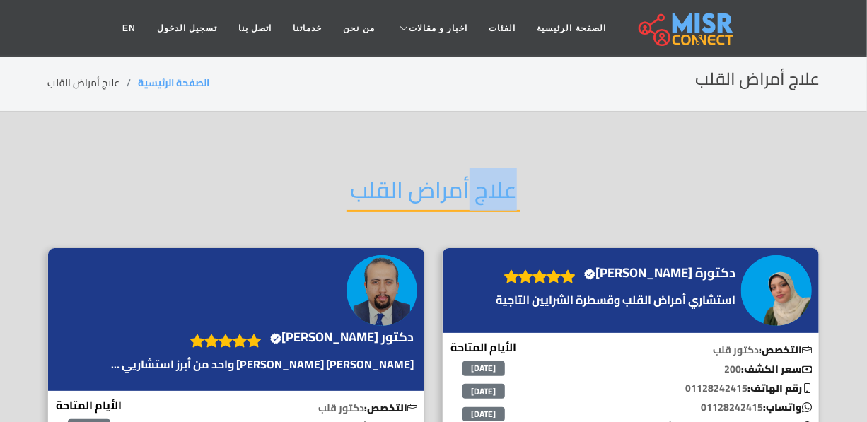
click at [482, 187] on h2 "علاج أمراض القلب" at bounding box center [434, 194] width 174 height 36
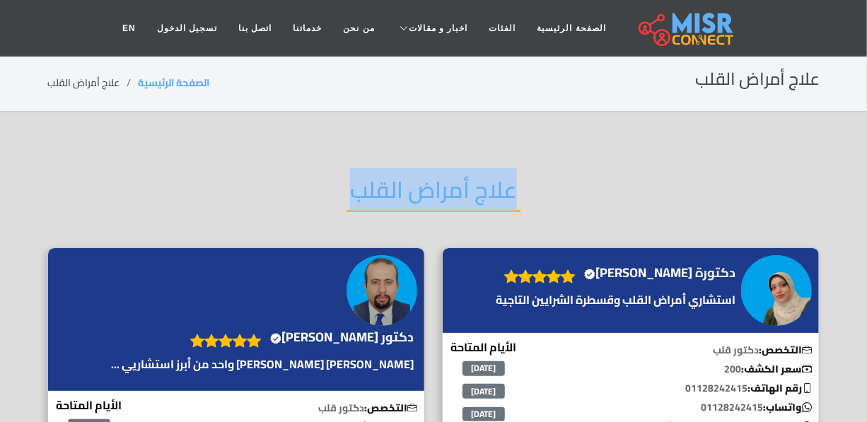
click at [482, 187] on h2 "علاج أمراض القلب" at bounding box center [434, 194] width 174 height 36
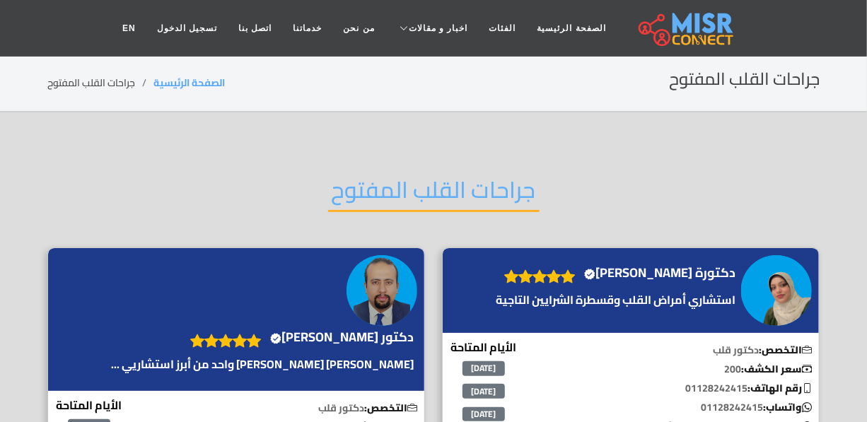
click at [406, 187] on h2 "جراحات القلب المفتوح" at bounding box center [433, 194] width 211 height 36
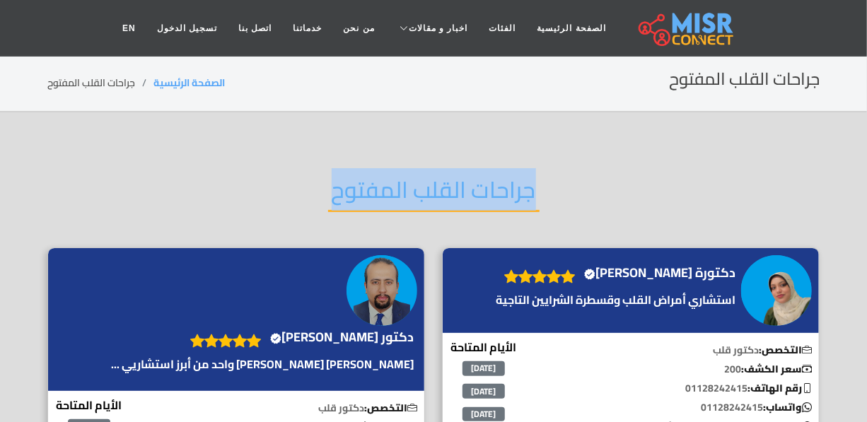
click at [406, 187] on h2 "جراحات القلب المفتوح" at bounding box center [433, 194] width 211 height 36
copy div "جراحات القلب المفتوح"
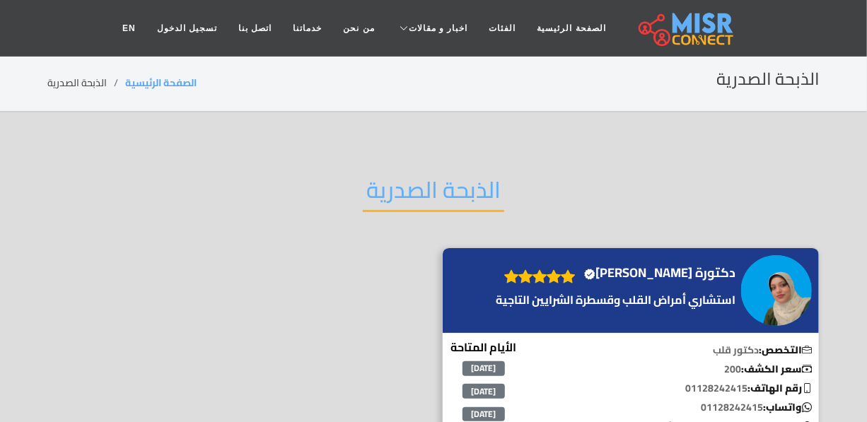
click at [419, 176] on h2 "الذبحة الصدرية" at bounding box center [433, 194] width 141 height 36
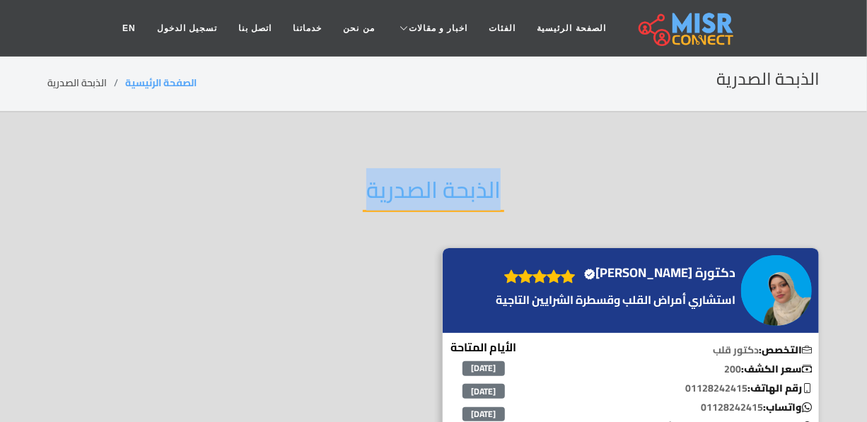
click at [419, 176] on h2 "الذبحة الصدرية" at bounding box center [433, 194] width 141 height 36
copy div "الذبحة الصدرية"
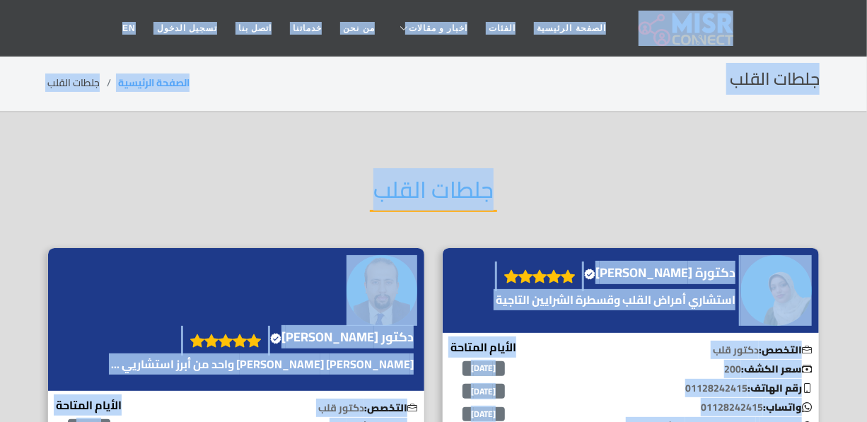
click at [414, 198] on h2 "جلطات القلب" at bounding box center [433, 194] width 127 height 36
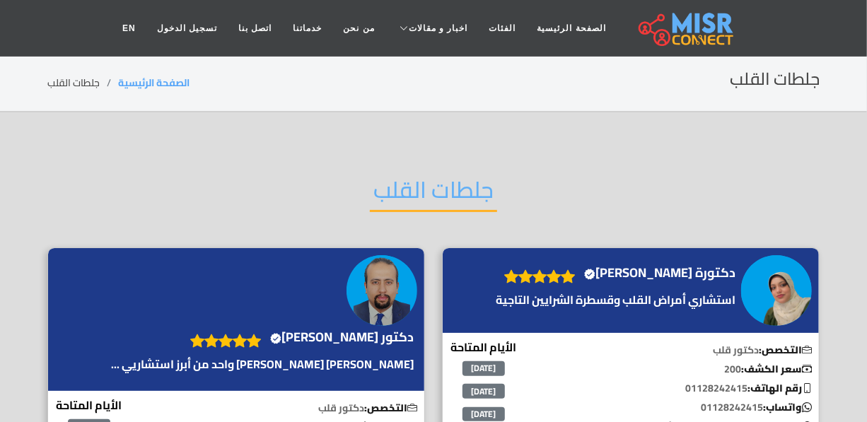
click at [414, 198] on h2 "جلطات القلب" at bounding box center [433, 194] width 127 height 36
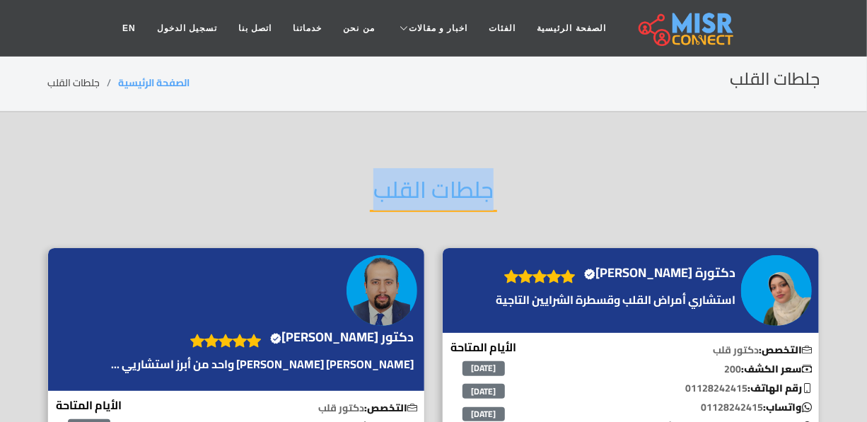
click at [414, 198] on h2 "جلطات القلب" at bounding box center [433, 194] width 127 height 36
copy div "جلطات القلب"
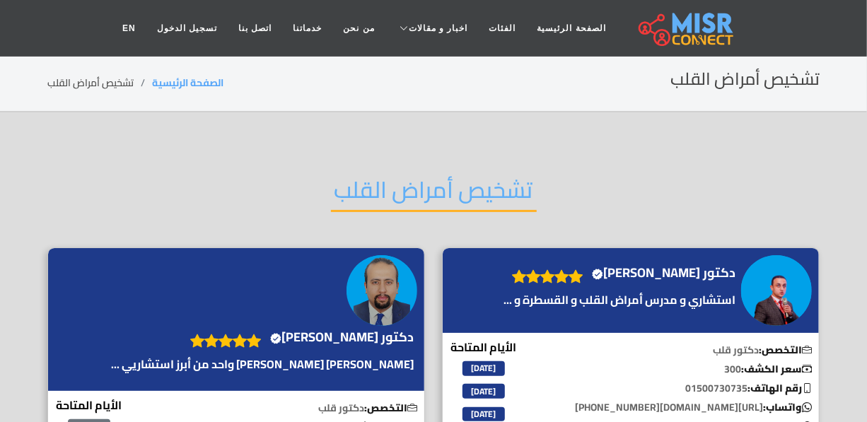
click at [403, 182] on h2 "تشخيص أمراض القلب" at bounding box center [434, 194] width 206 height 36
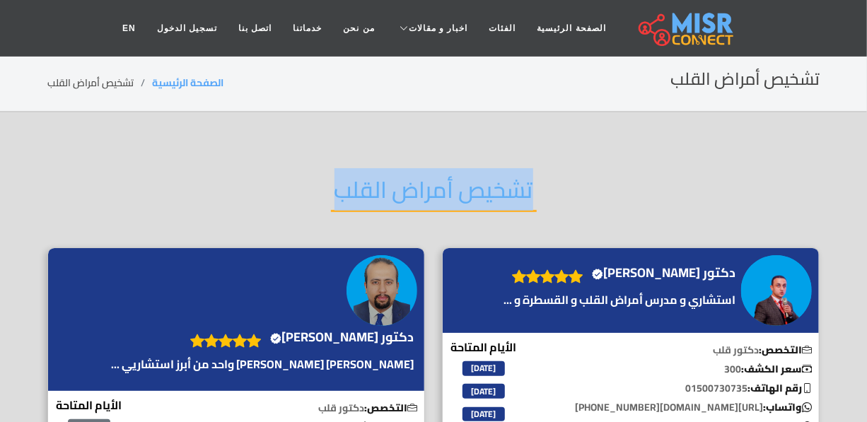
click at [403, 182] on h2 "تشخيص أمراض القلب" at bounding box center [434, 194] width 206 height 36
copy div "تشخيص أمراض القلب"
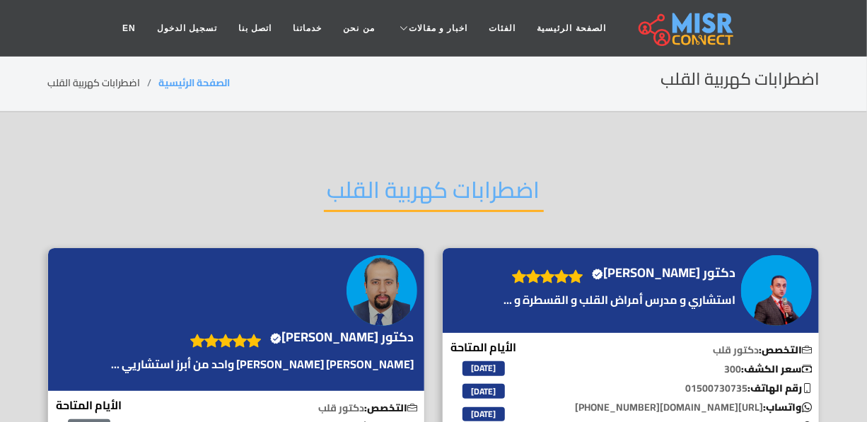
click at [407, 176] on h2 "اضطرابات كهربية القلب" at bounding box center [434, 194] width 220 height 36
click at [406, 180] on h2 "اضطرابات كهربية القلب" at bounding box center [434, 194] width 220 height 36
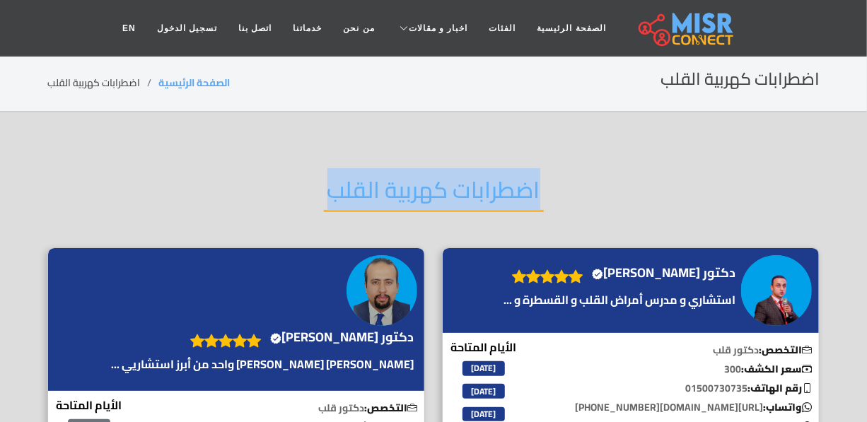
click at [406, 180] on h2 "اضطرابات كهربية القلب" at bounding box center [434, 194] width 220 height 36
copy div "اضطرابات كهربية القلب"
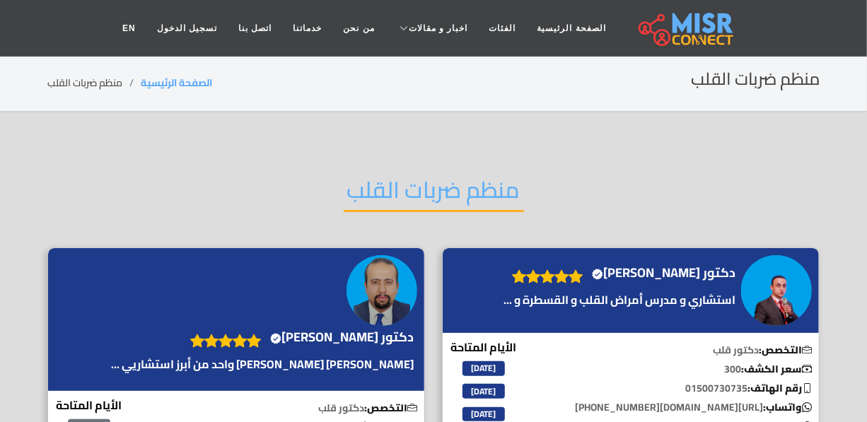
click at [429, 166] on div "منظم ضربات القلب" at bounding box center [433, 201] width 772 height 93
click at [429, 178] on h2 "منظم ضربات القلب" at bounding box center [434, 194] width 180 height 36
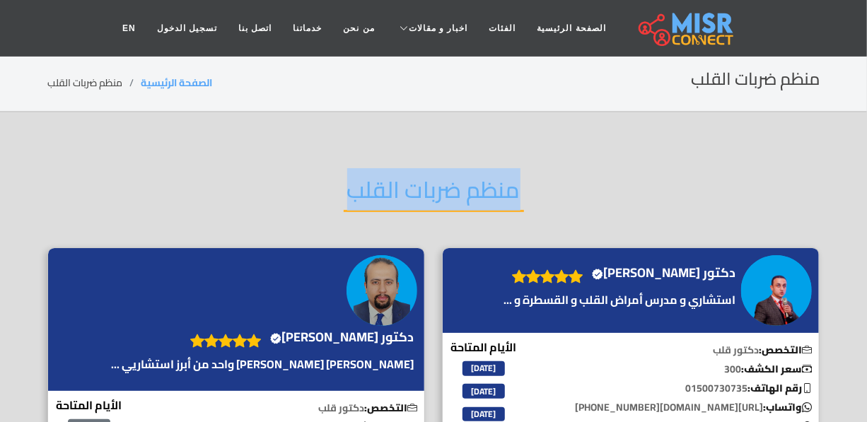
click at [429, 178] on h2 "منظم ضربات القلب" at bounding box center [434, 194] width 180 height 36
copy div "منظم ضربات القلب"
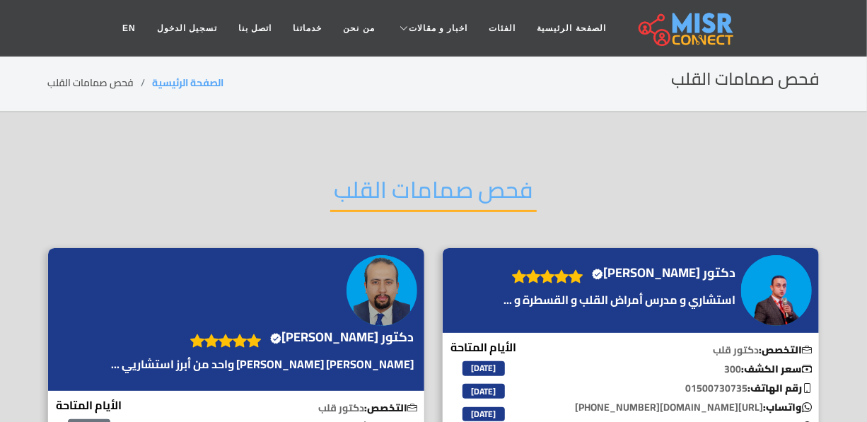
click at [413, 196] on h2 "فحص صمامات القلب" at bounding box center [433, 194] width 207 height 36
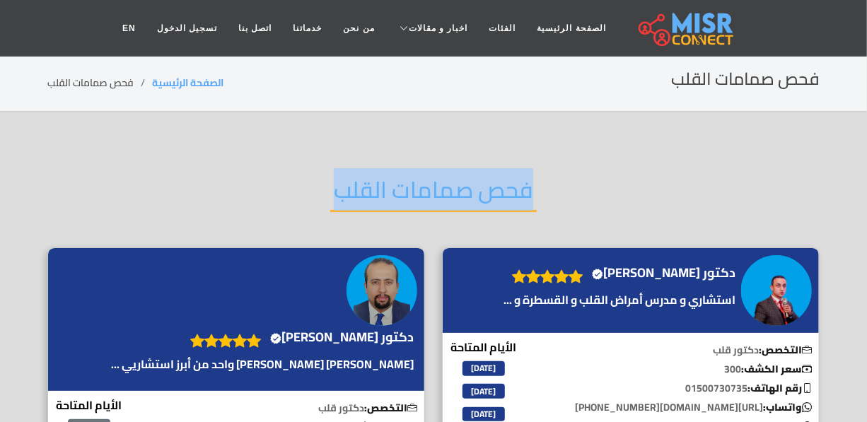
click at [413, 196] on h2 "فحص صمامات القلب" at bounding box center [433, 194] width 207 height 36
copy div "فحص صمامات القلب"
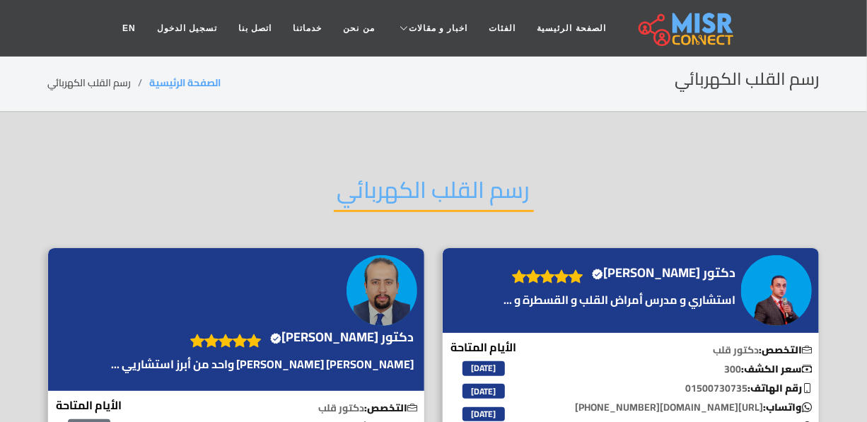
click at [409, 184] on h2 "رسم القلب الكهربائي" at bounding box center [434, 194] width 200 height 36
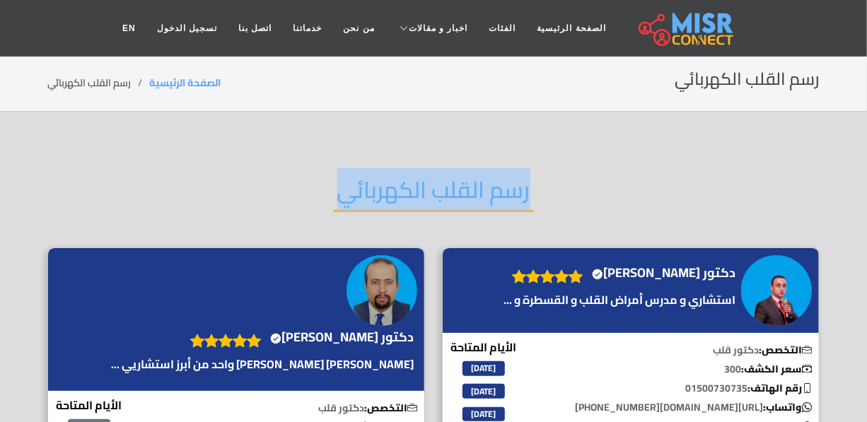
click at [409, 184] on h2 "رسم القلب الكهربائي" at bounding box center [434, 194] width 200 height 36
copy div "رسم القلب الكهربائي"
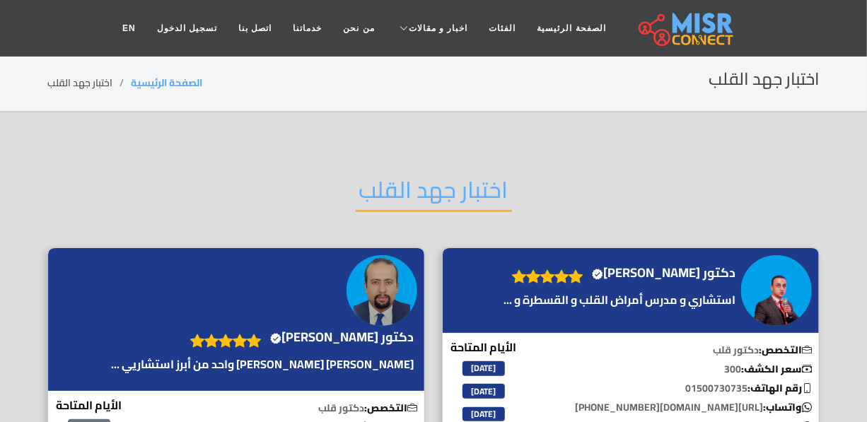
click at [414, 180] on h2 "اختبار جهد القلب" at bounding box center [434, 194] width 156 height 36
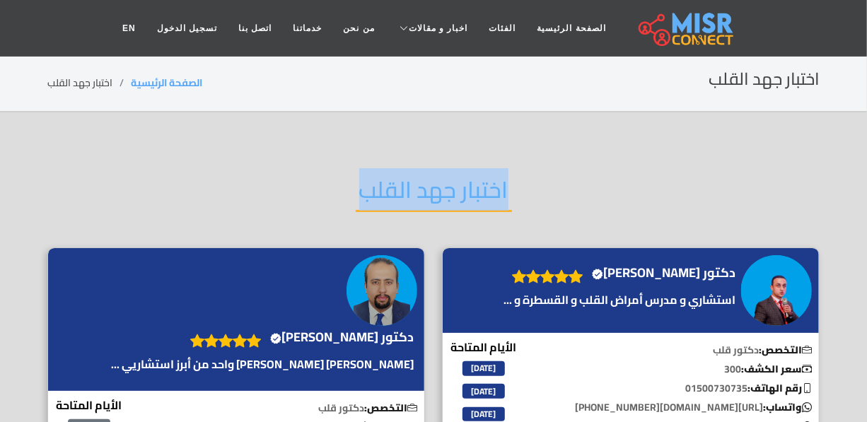
click at [414, 180] on h2 "اختبار جهد القلب" at bounding box center [434, 194] width 156 height 36
copy div "اختبار جهد القلب"
